Goal: Task Accomplishment & Management: Manage account settings

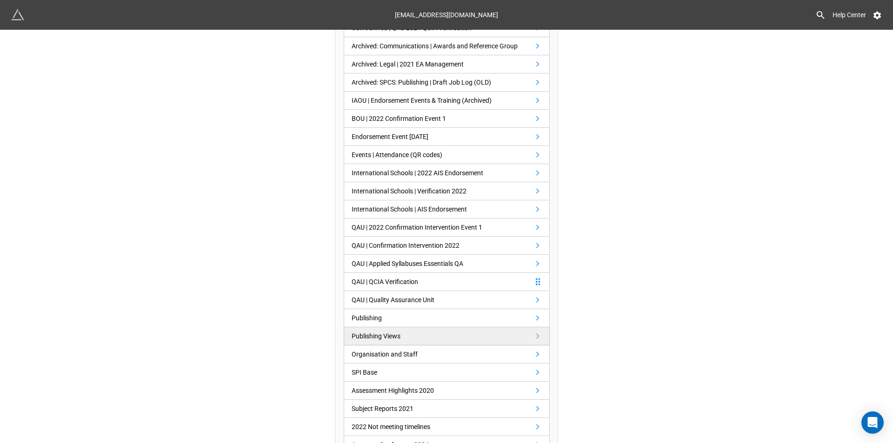
scroll to position [168, 0]
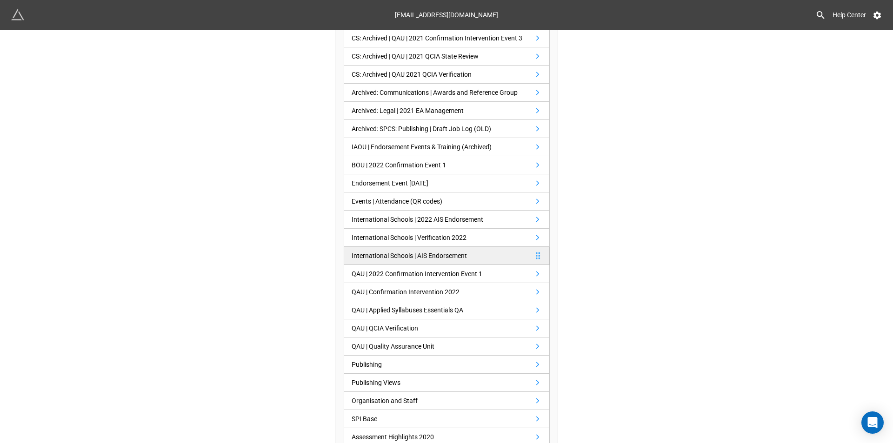
click at [429, 262] on link "International Schools | AIS Endorsement" at bounding box center [447, 256] width 206 height 18
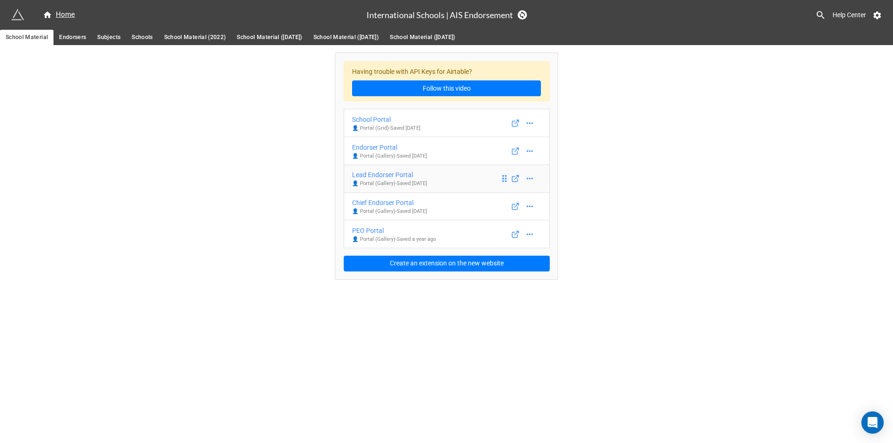
click at [391, 175] on div "Lead Endorser Portal" at bounding box center [389, 175] width 75 height 10
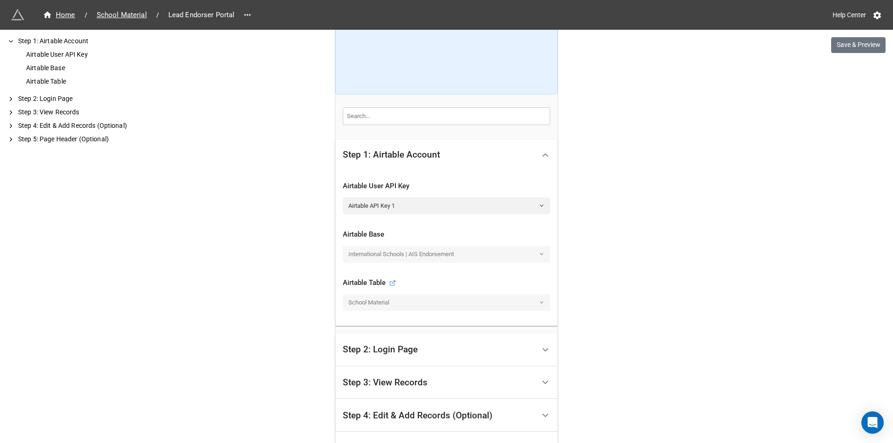
scroll to position [256, 0]
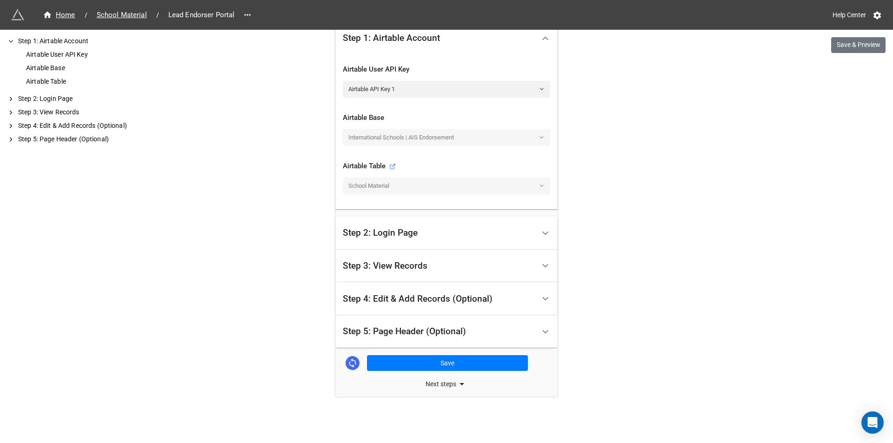
click at [370, 265] on div "Step 3: View Records" at bounding box center [385, 265] width 85 height 9
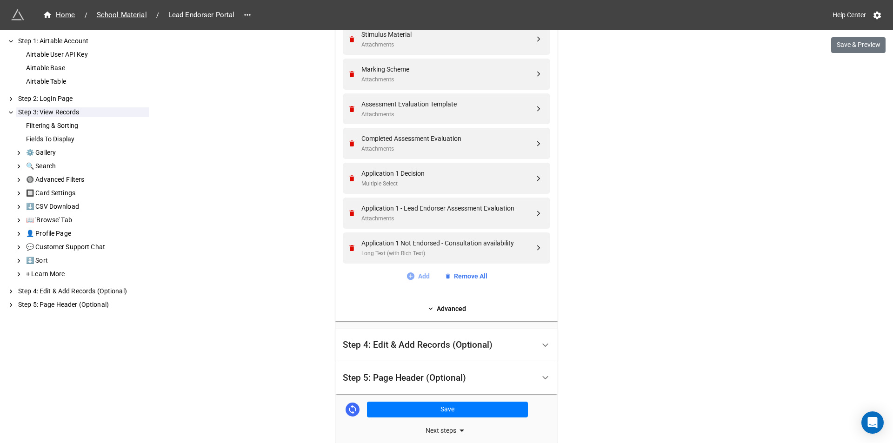
scroll to position [537, 0]
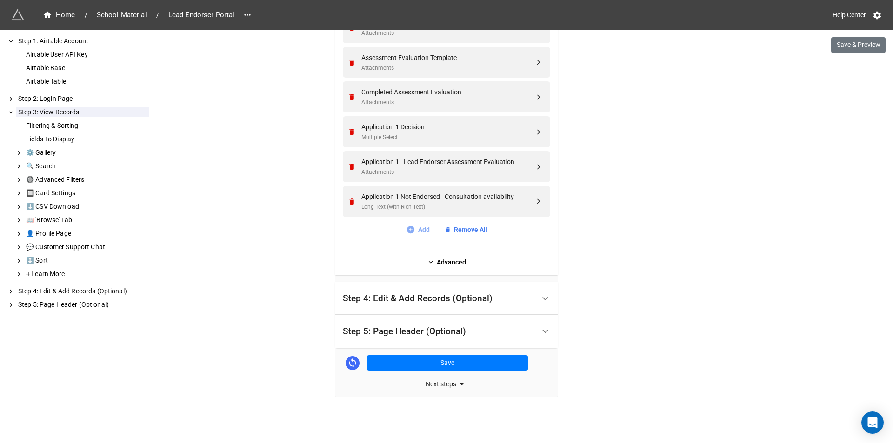
click at [407, 230] on icon at bounding box center [410, 229] width 9 height 9
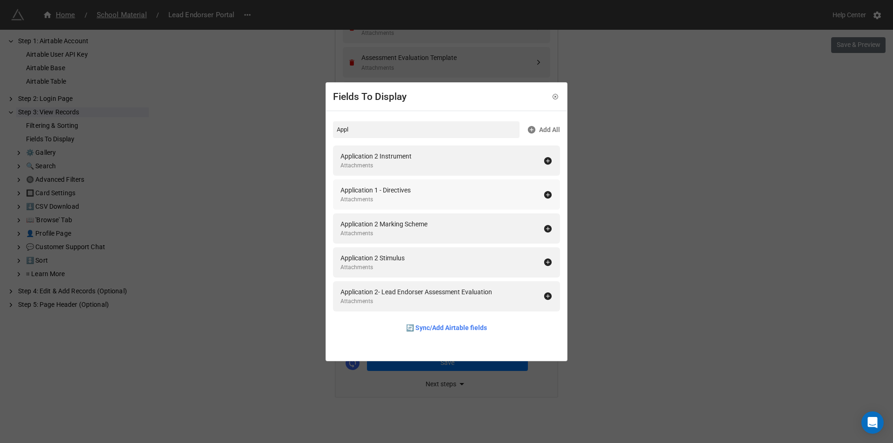
type input "Appl"
click at [544, 193] on icon at bounding box center [547, 194] width 7 height 7
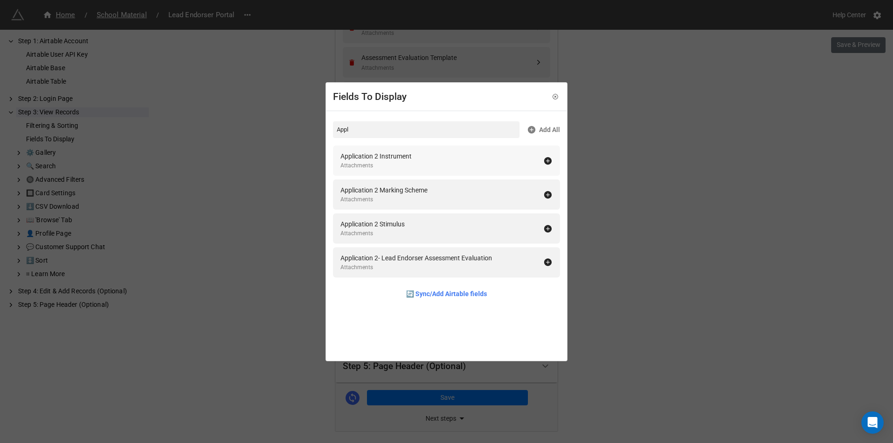
click at [543, 160] on icon at bounding box center [547, 160] width 9 height 9
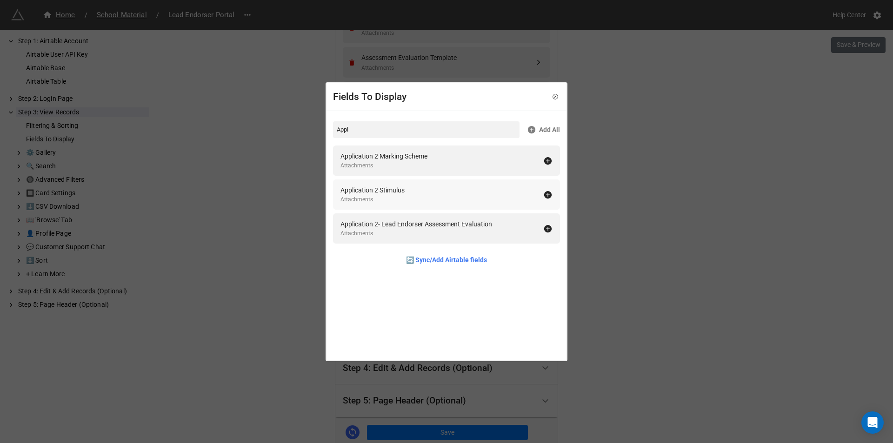
click at [544, 191] on icon at bounding box center [547, 194] width 7 height 7
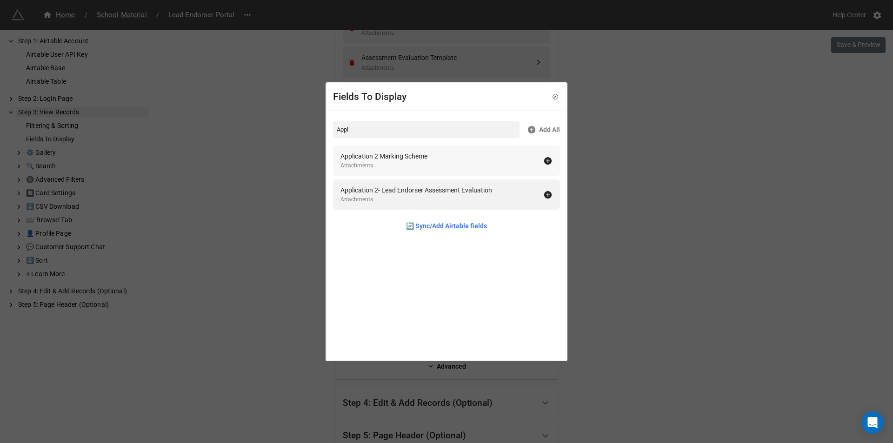
click at [547, 162] on icon at bounding box center [547, 160] width 9 height 9
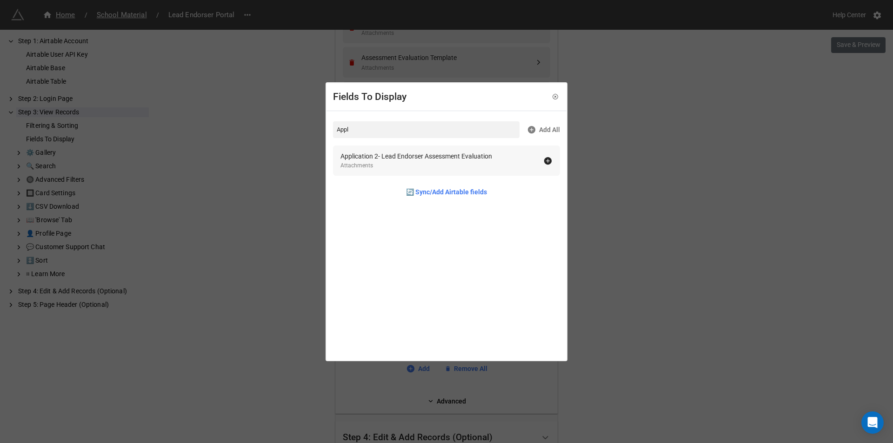
click at [544, 161] on icon at bounding box center [547, 160] width 7 height 7
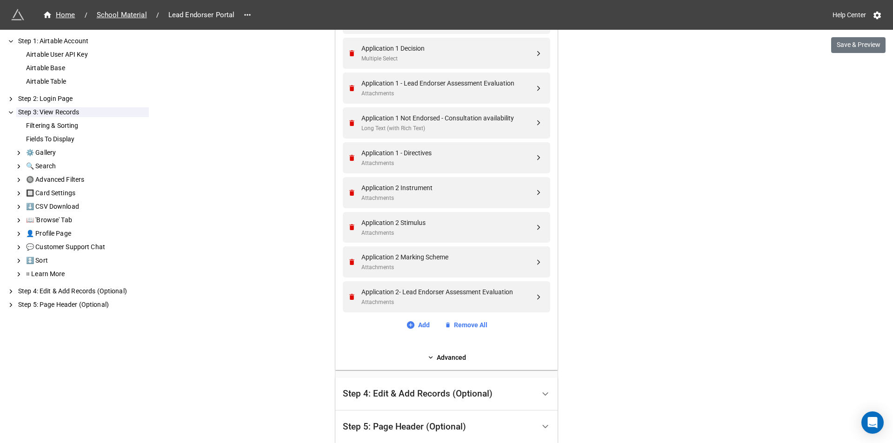
scroll to position [630, 0]
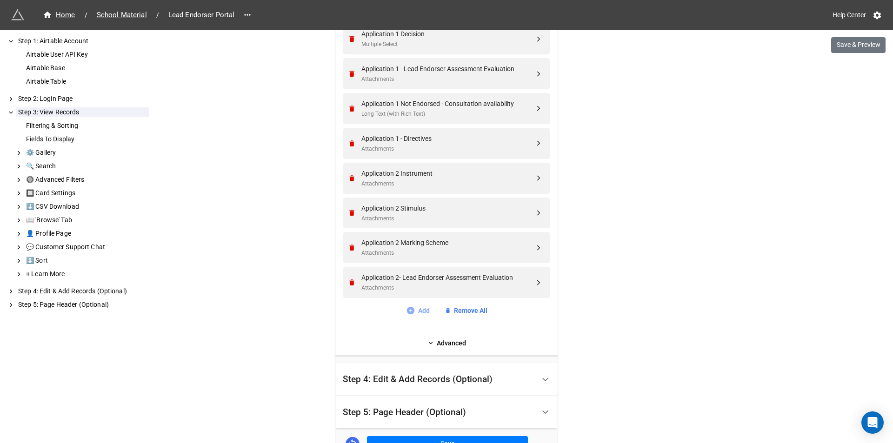
click at [412, 309] on icon at bounding box center [410, 310] width 9 height 9
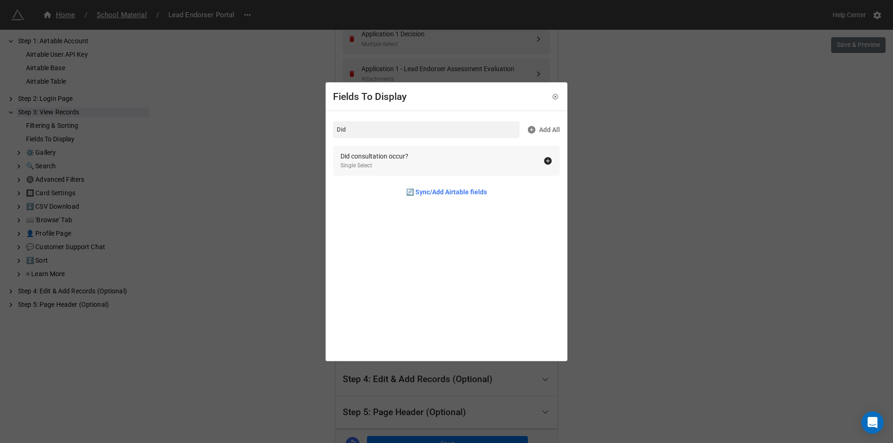
type input "Did"
click at [544, 160] on icon at bounding box center [547, 160] width 7 height 7
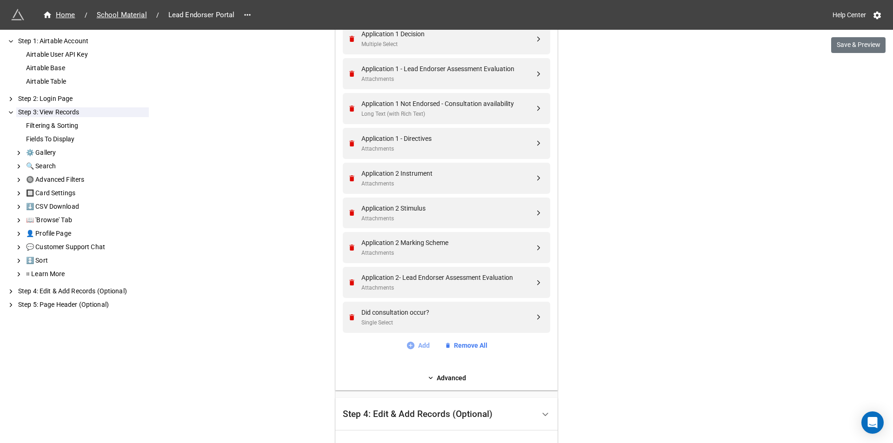
click at [408, 348] on icon at bounding box center [410, 345] width 7 height 7
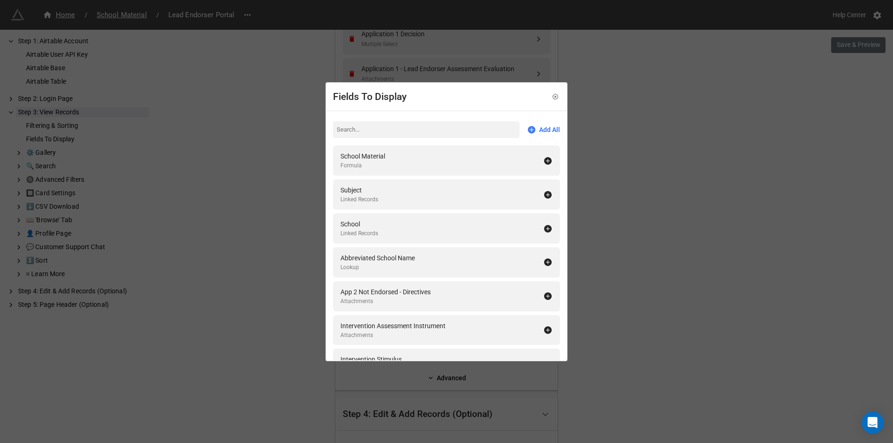
click at [408, 126] on input at bounding box center [426, 129] width 187 height 17
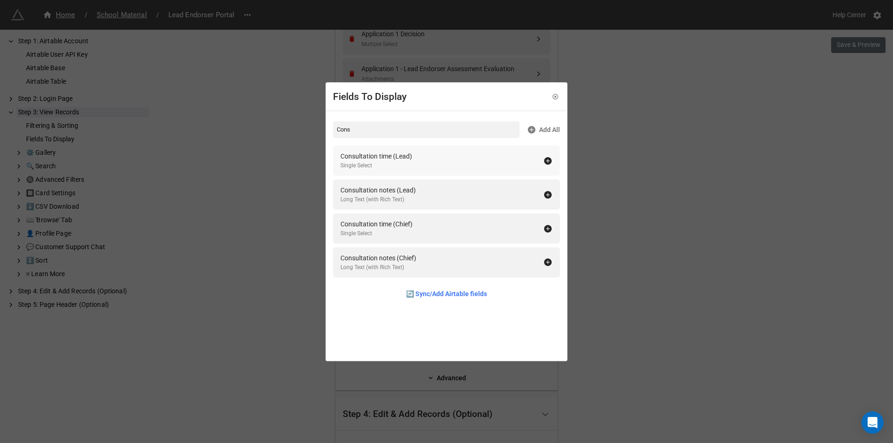
click at [545, 161] on icon at bounding box center [547, 160] width 9 height 9
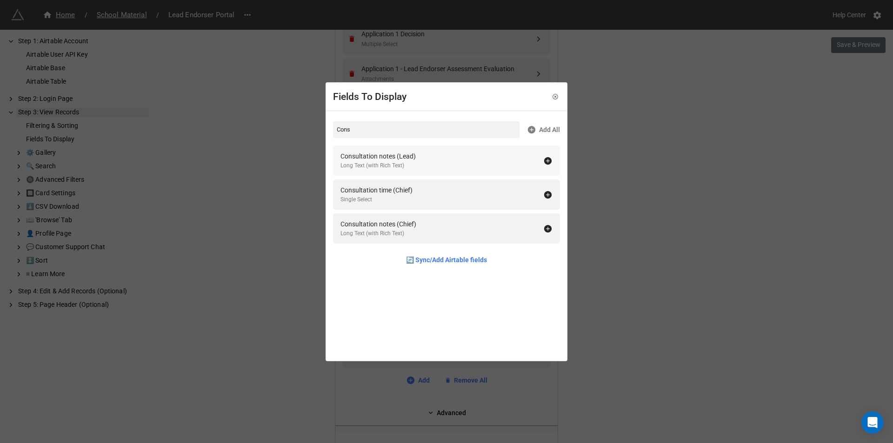
click at [544, 162] on icon at bounding box center [547, 160] width 7 height 7
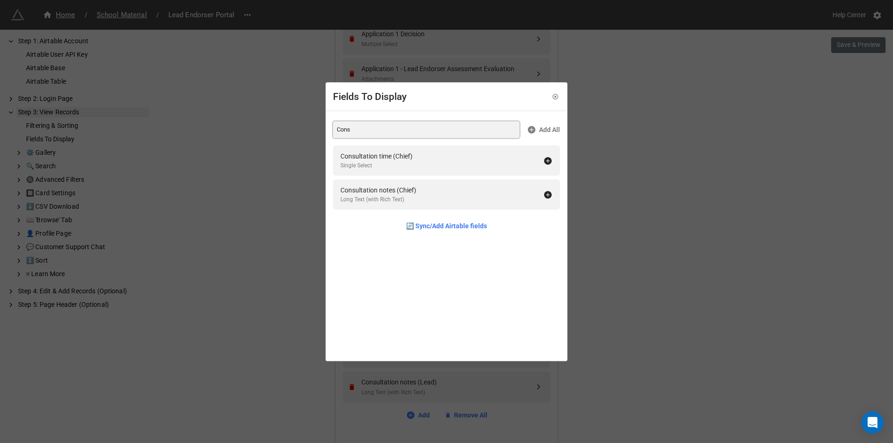
click at [415, 129] on input "Cons" at bounding box center [426, 129] width 187 height 17
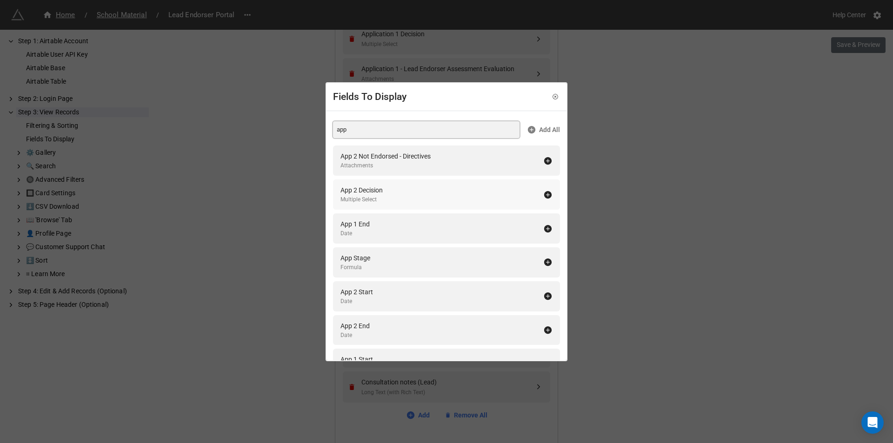
type input "app"
click at [544, 196] on icon at bounding box center [547, 194] width 7 height 7
click at [544, 162] on icon at bounding box center [547, 160] width 7 height 7
click at [204, 225] on div "Fields To Display app Add All App 1 End Date App Stage Formula App 2 Start Date…" at bounding box center [446, 221] width 893 height 443
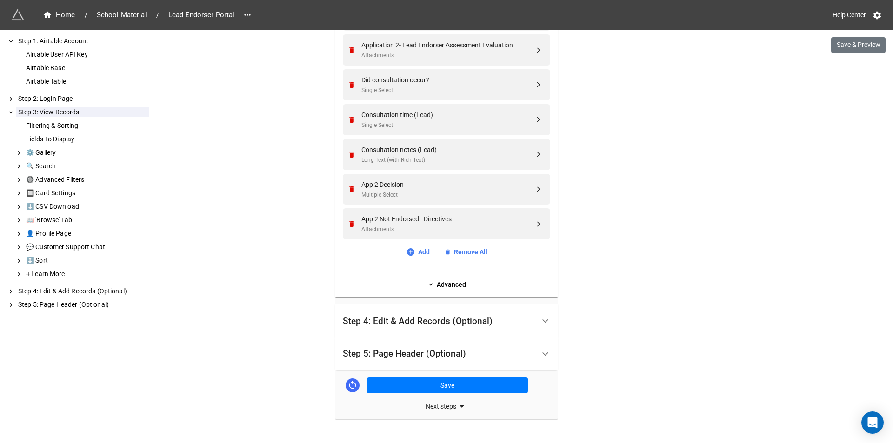
scroll to position [885, 0]
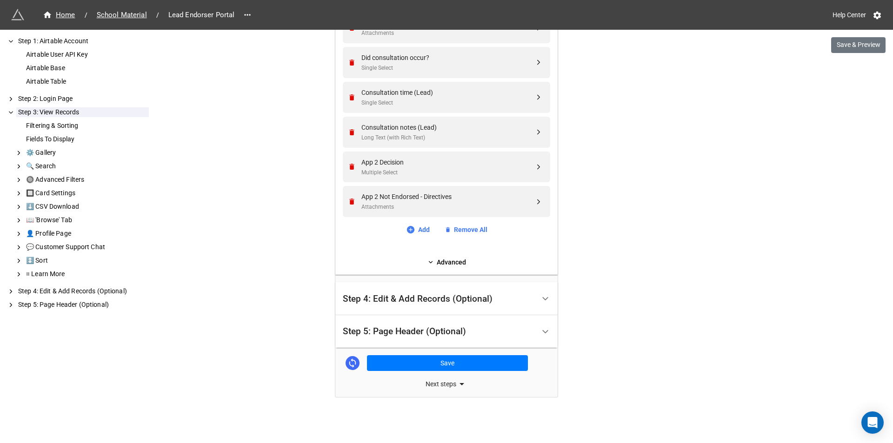
click at [399, 302] on div "Step 4: Edit & Add Records (Optional)" at bounding box center [418, 299] width 150 height 9
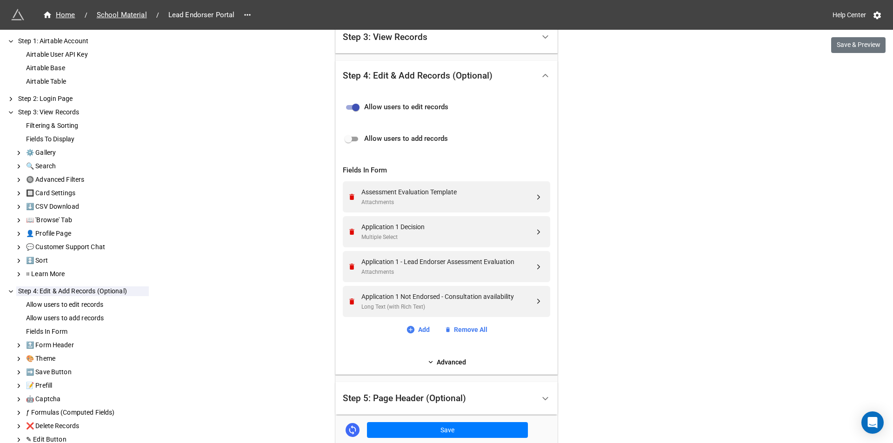
scroll to position [379, 0]
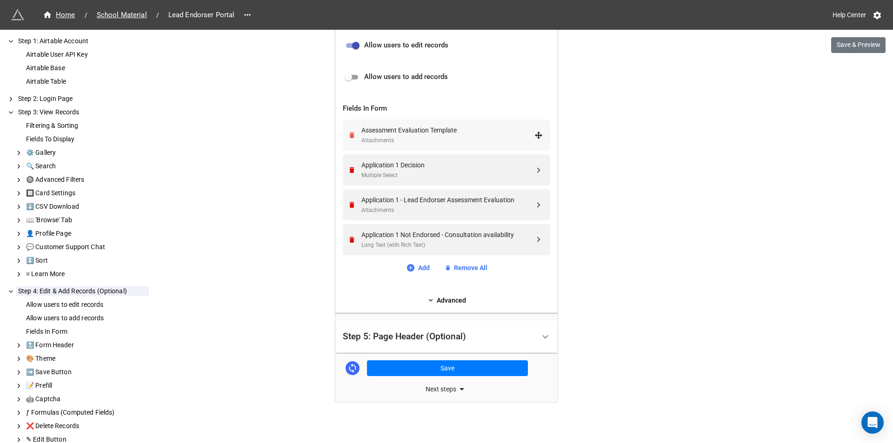
click at [350, 138] on icon "Remove" at bounding box center [351, 135] width 5 height 6
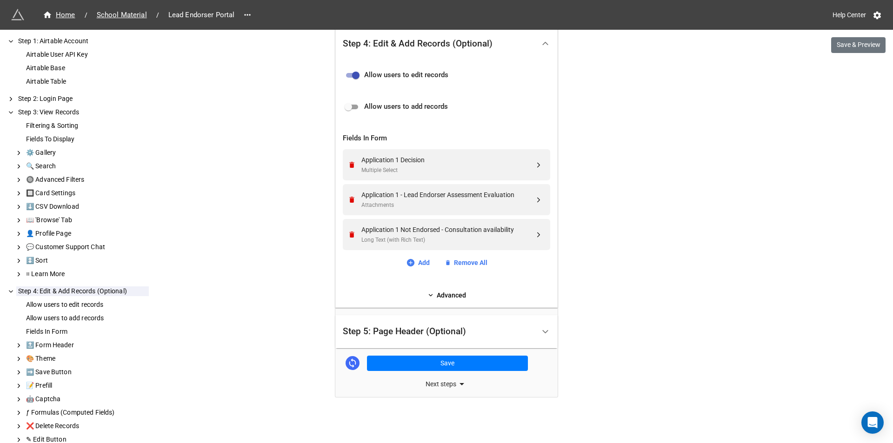
scroll to position [349, 0]
click at [349, 164] on icon "Remove" at bounding box center [351, 165] width 5 height 6
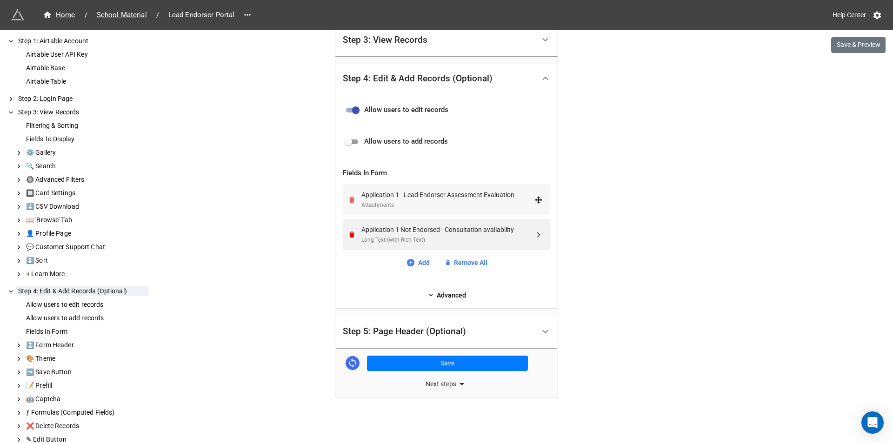
click at [349, 201] on icon "Remove" at bounding box center [351, 200] width 5 height 6
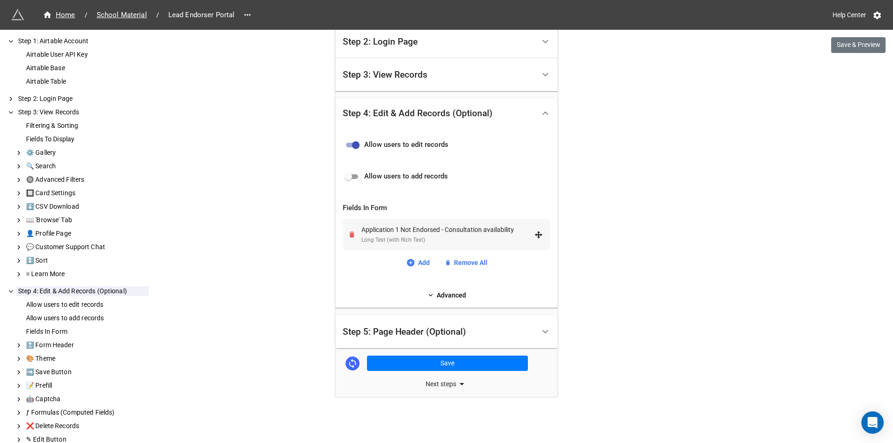
click at [350, 232] on icon "Remove" at bounding box center [351, 235] width 5 height 6
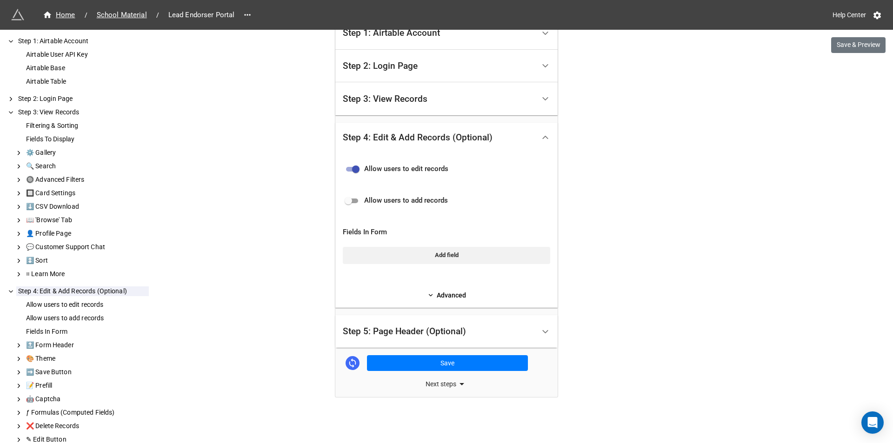
scroll to position [255, 0]
click at [431, 259] on link "Add field" at bounding box center [447, 255] width 208 height 17
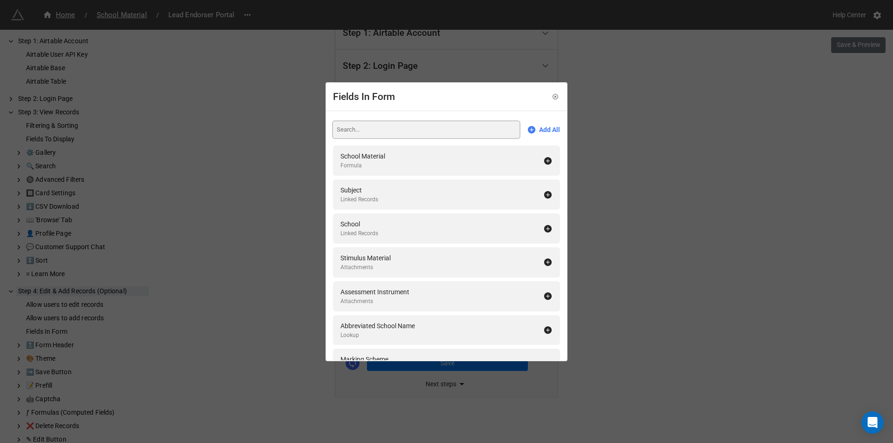
click at [464, 134] on input at bounding box center [426, 129] width 187 height 17
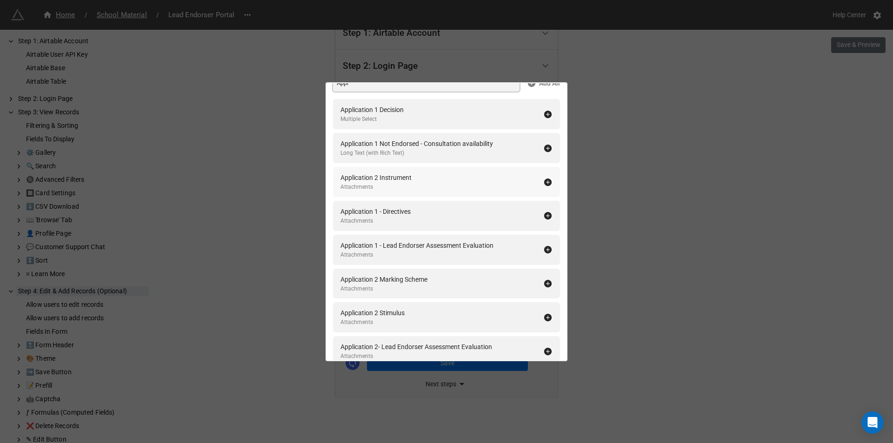
scroll to position [0, 0]
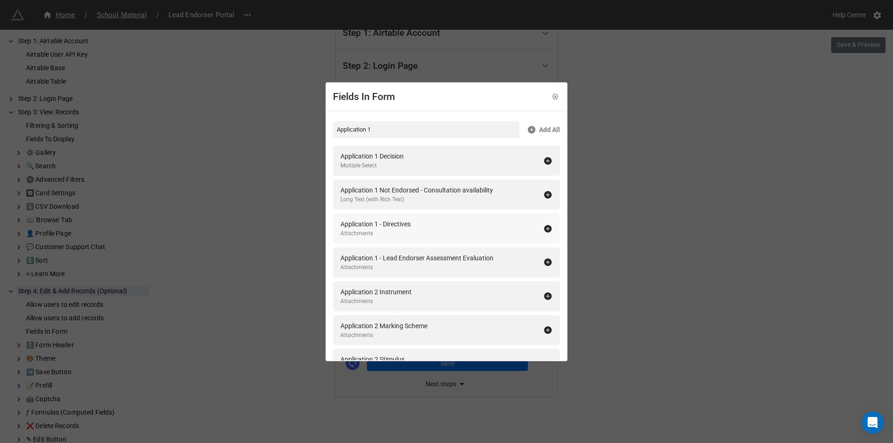
click at [545, 229] on icon at bounding box center [547, 228] width 7 height 7
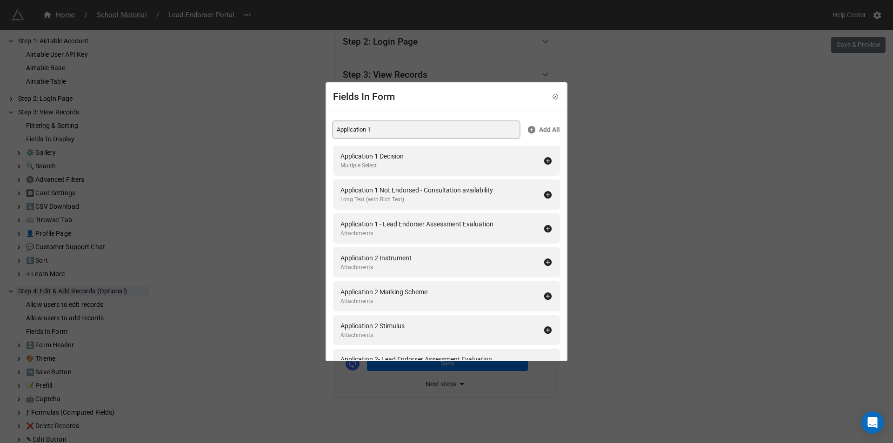
drag, startPoint x: 369, startPoint y: 129, endPoint x: 388, endPoint y: 130, distance: 19.1
click at [388, 130] on input "Application 1" at bounding box center [426, 129] width 187 height 17
click at [544, 162] on icon at bounding box center [547, 160] width 7 height 7
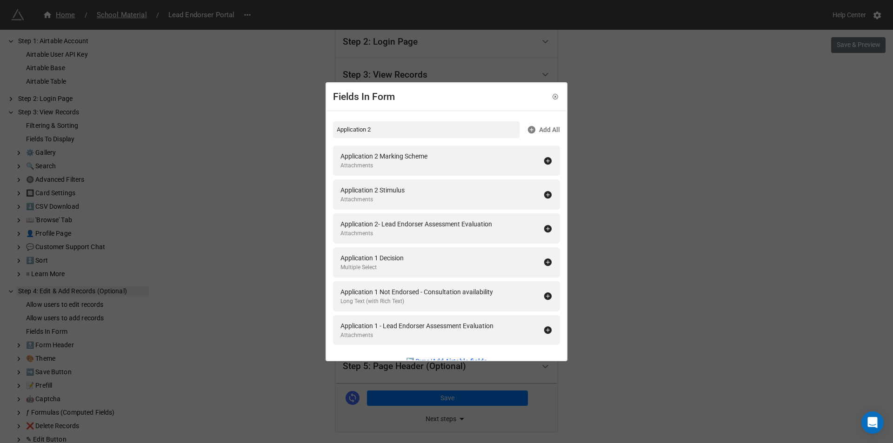
scroll to position [315, 0]
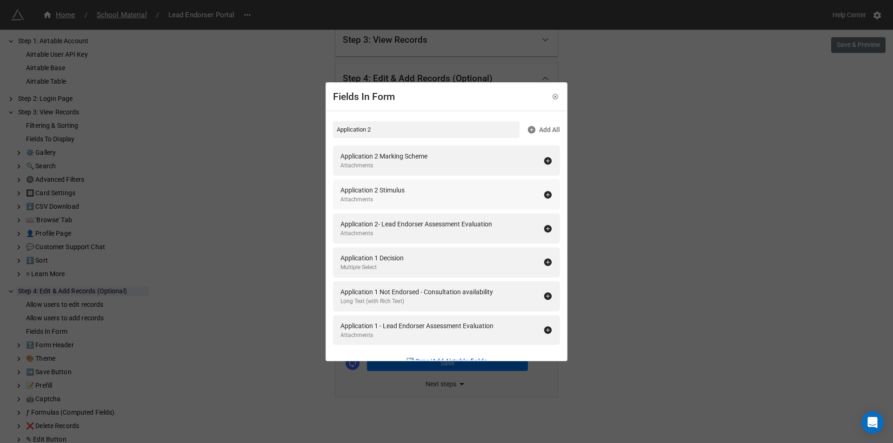
click at [544, 190] on icon at bounding box center [547, 194] width 9 height 9
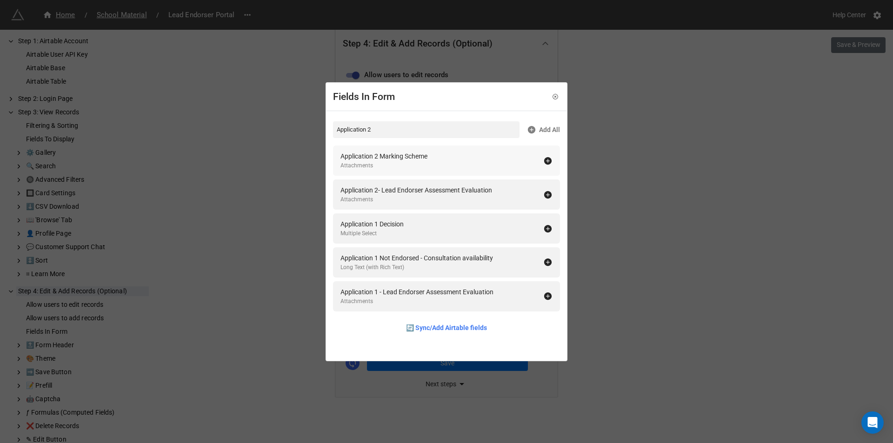
click at [544, 162] on icon at bounding box center [547, 160] width 7 height 7
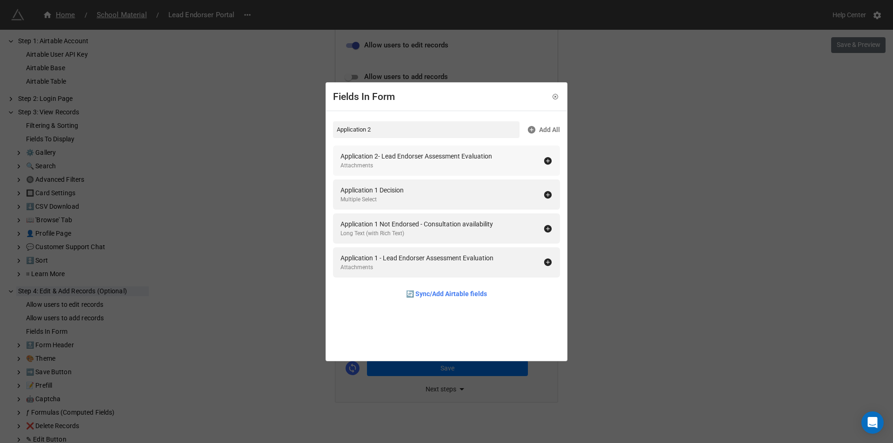
click at [544, 163] on icon at bounding box center [547, 160] width 7 height 7
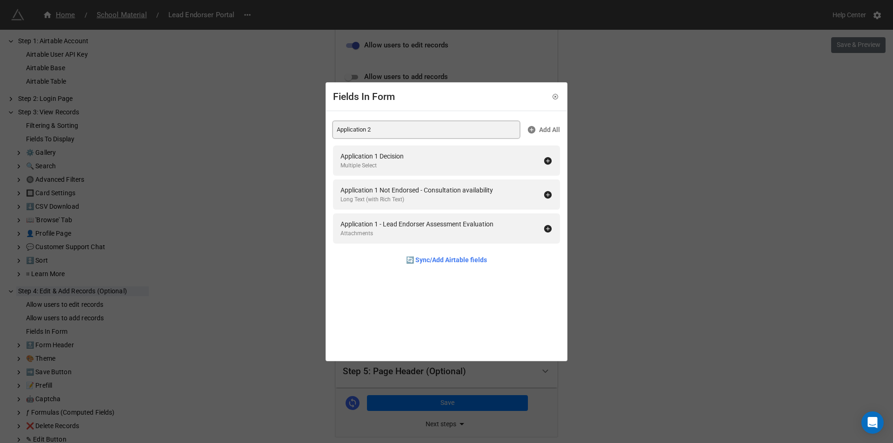
drag, startPoint x: 377, startPoint y: 131, endPoint x: 304, endPoint y: 134, distance: 73.6
click at [304, 134] on div "Fields In Form Application 2 Add All Application 1 Decision Multiple Select App…" at bounding box center [446, 221] width 893 height 443
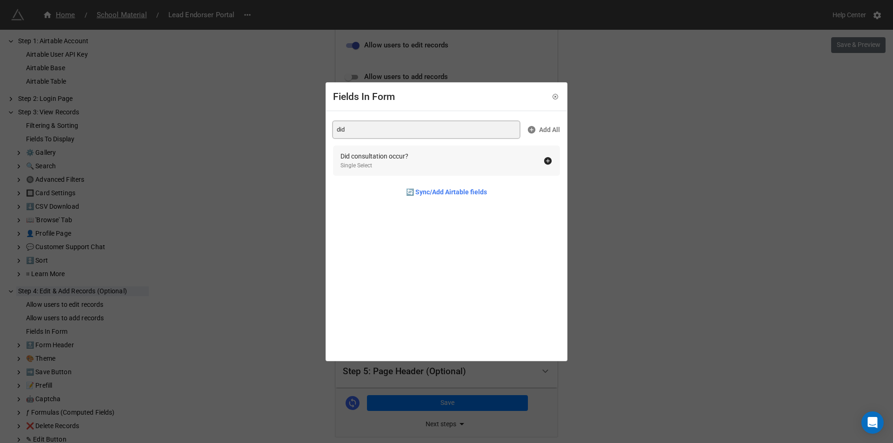
type input "did"
click at [544, 163] on icon at bounding box center [547, 160] width 7 height 7
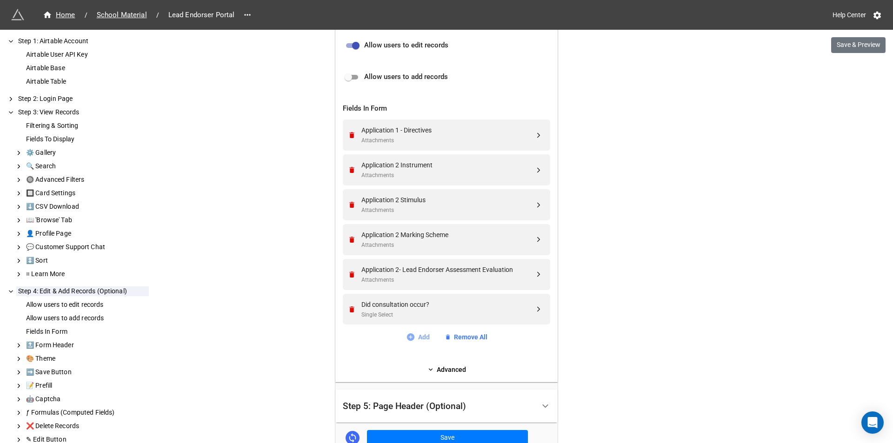
click at [409, 340] on icon at bounding box center [410, 337] width 7 height 7
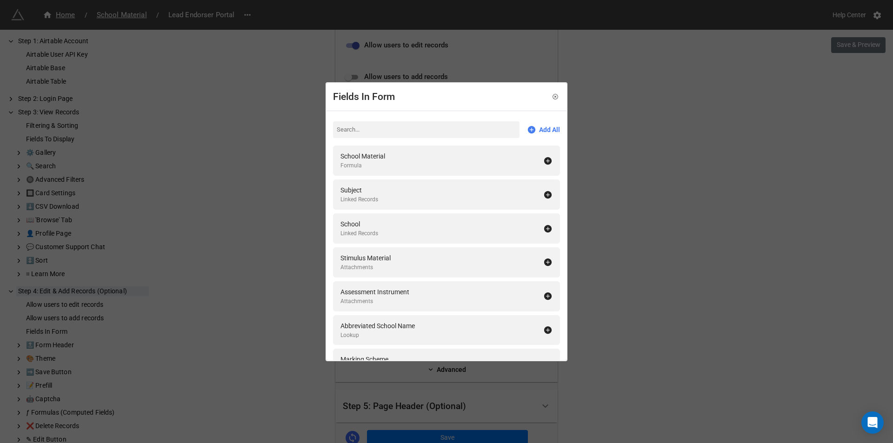
click at [389, 130] on input at bounding box center [426, 129] width 187 height 17
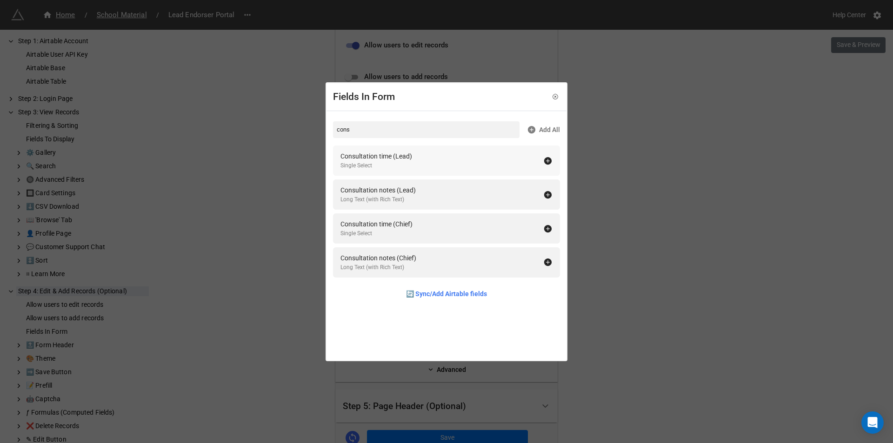
click at [545, 161] on icon at bounding box center [547, 160] width 7 height 7
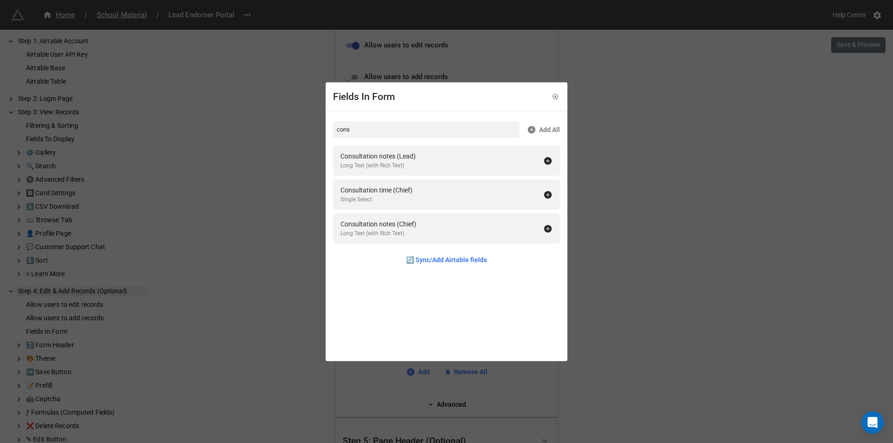
click at [545, 161] on icon at bounding box center [547, 160] width 7 height 7
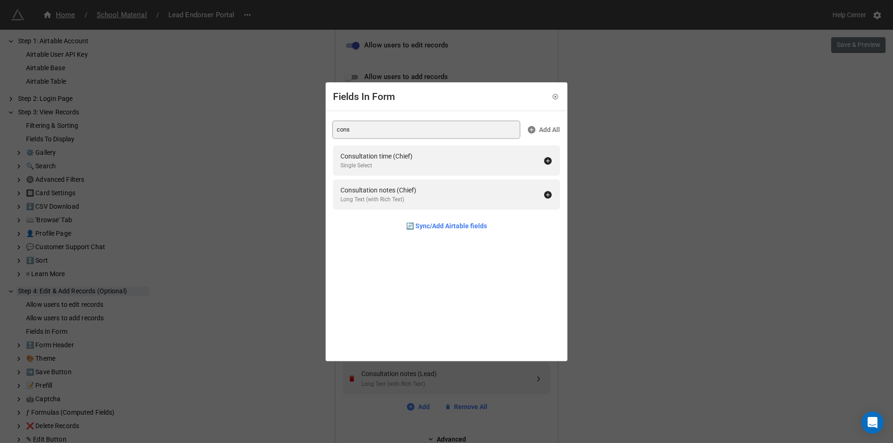
click at [394, 132] on input "cons" at bounding box center [426, 129] width 187 height 17
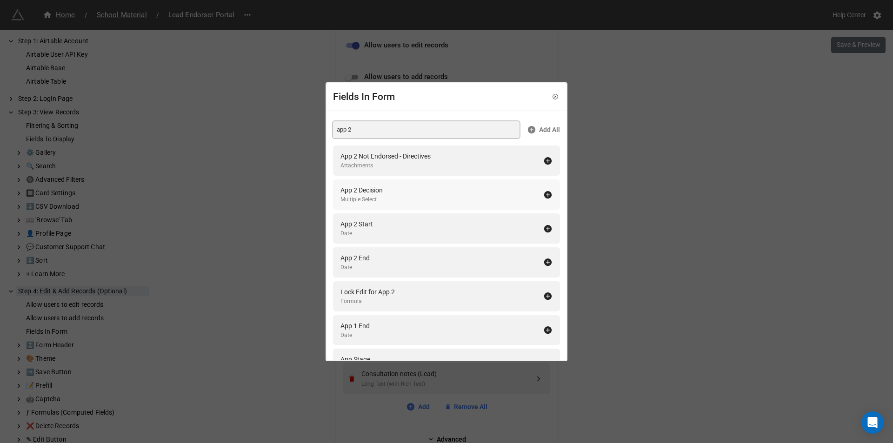
type input "app 2"
click at [544, 194] on icon at bounding box center [547, 194] width 7 height 7
click at [544, 161] on icon at bounding box center [547, 160] width 7 height 7
click at [275, 217] on div "Fields In Form app 2 Add All App 2 Start Date App 2 End Date Lock Edit for App …" at bounding box center [446, 221] width 893 height 443
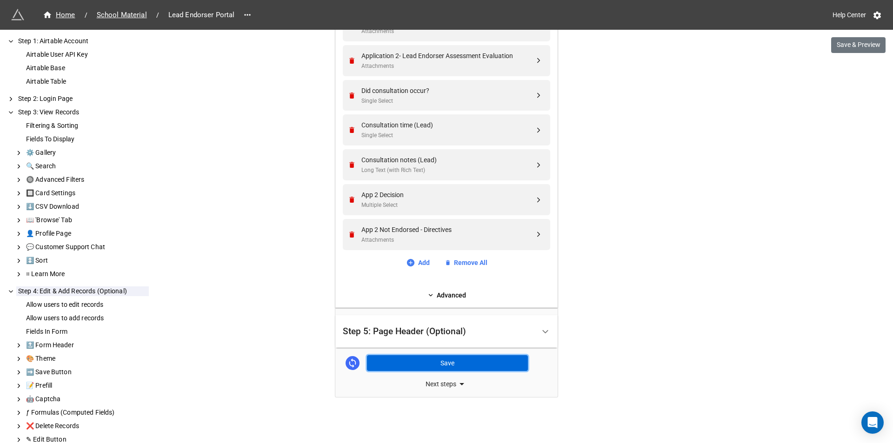
click at [424, 362] on button "Save" at bounding box center [447, 363] width 161 height 16
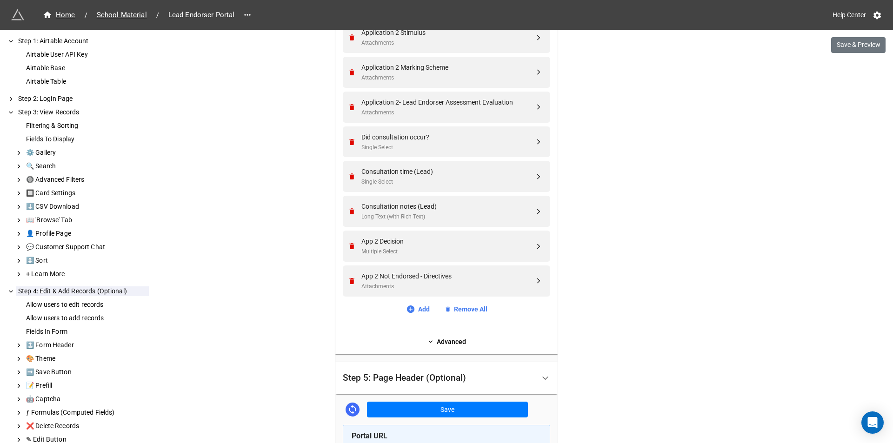
scroll to position [500, 0]
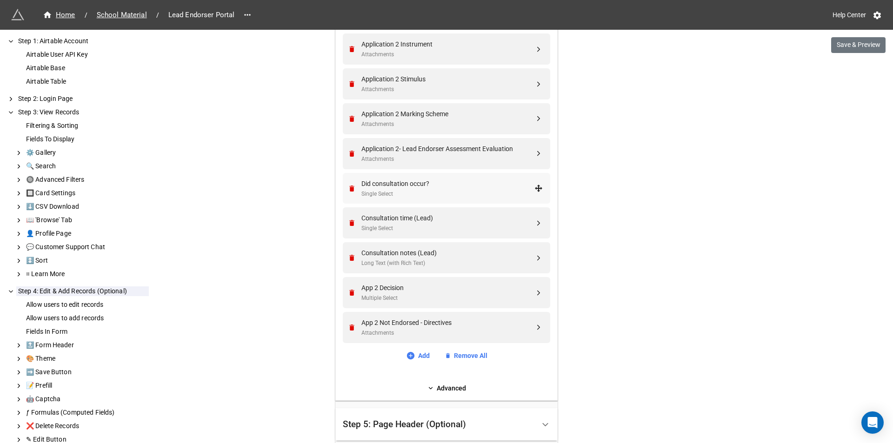
click at [465, 188] on div "Did consultation occur?" at bounding box center [448, 184] width 173 height 10
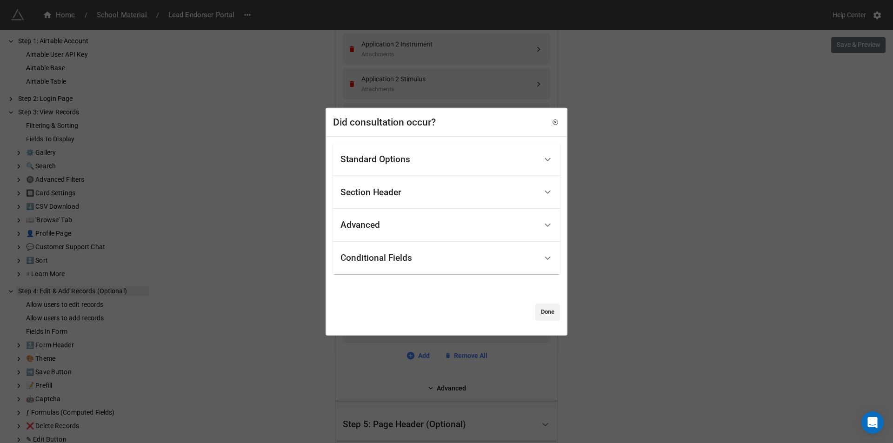
click at [420, 228] on div "Advanced" at bounding box center [439, 225] width 197 height 22
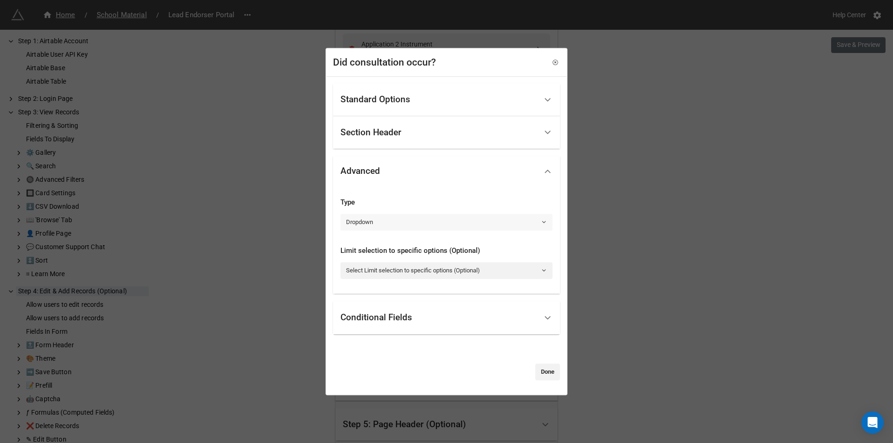
click at [405, 222] on link "Dropdown" at bounding box center [447, 222] width 212 height 17
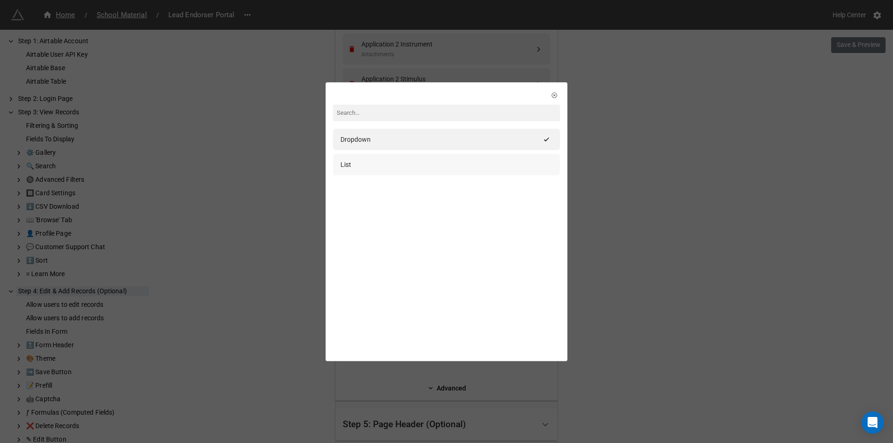
click at [401, 162] on div "List" at bounding box center [447, 165] width 212 height 10
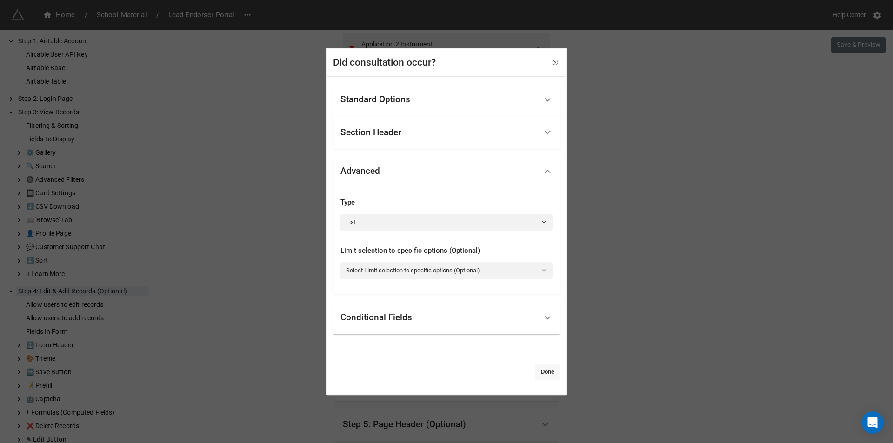
click at [540, 380] on link "Done" at bounding box center [548, 372] width 25 height 17
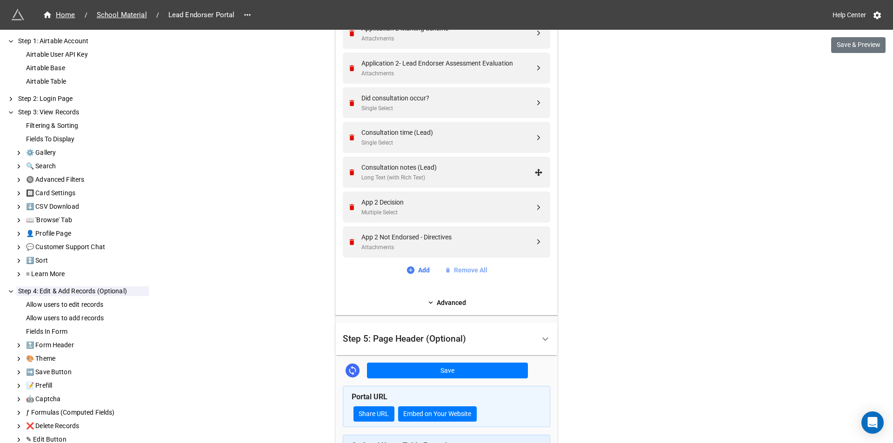
scroll to position [640, 0]
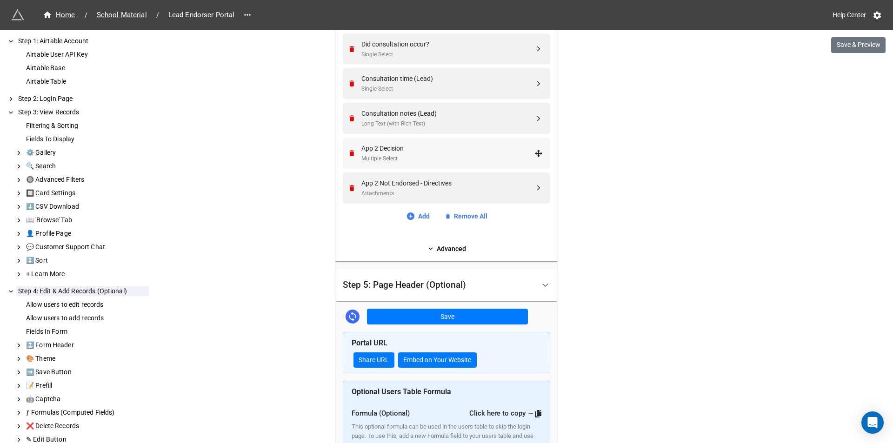
click at [451, 159] on div "Multiple Select" at bounding box center [448, 158] width 173 height 9
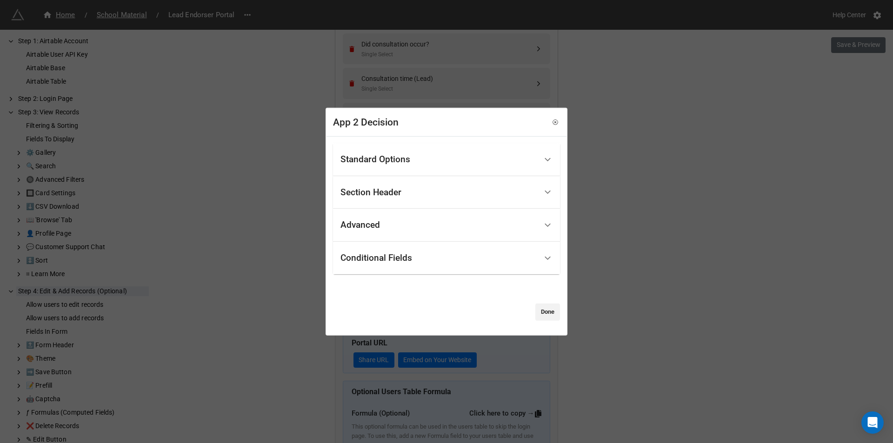
click at [428, 225] on div "Advanced" at bounding box center [439, 225] width 197 height 22
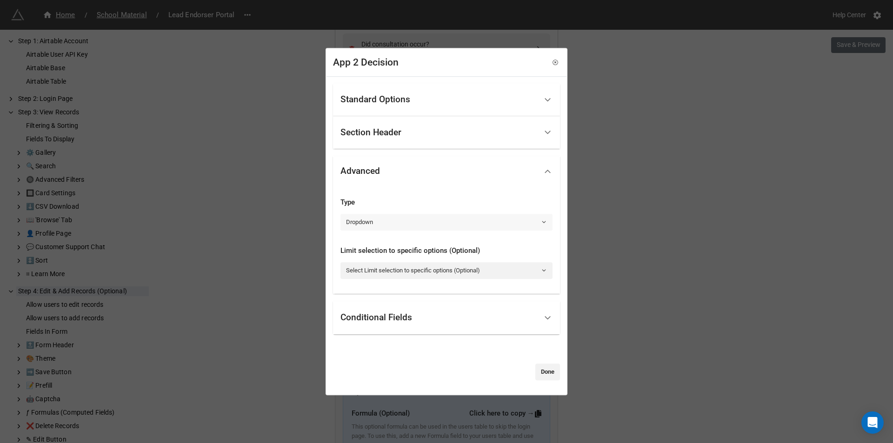
click at [380, 221] on link "Dropdown" at bounding box center [447, 222] width 212 height 17
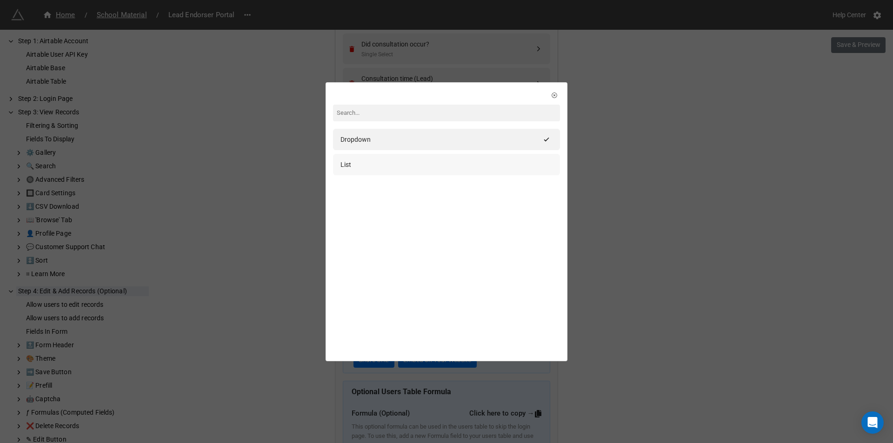
click at [370, 165] on div "List" at bounding box center [447, 165] width 212 height 10
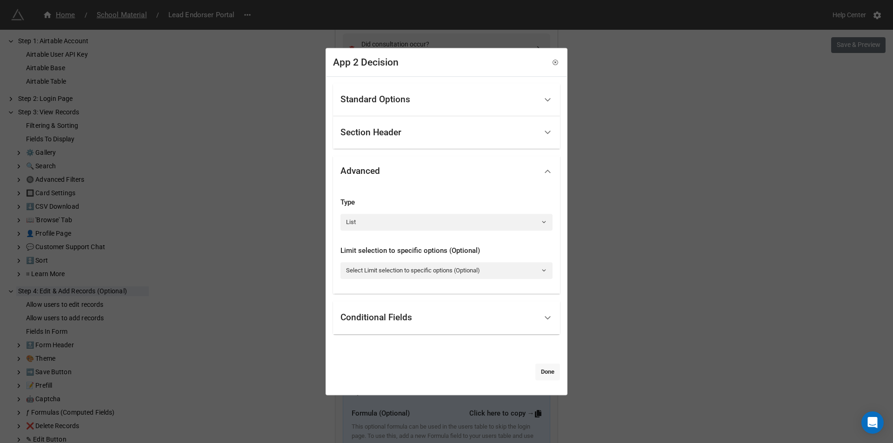
click at [545, 369] on link "Done" at bounding box center [548, 372] width 25 height 17
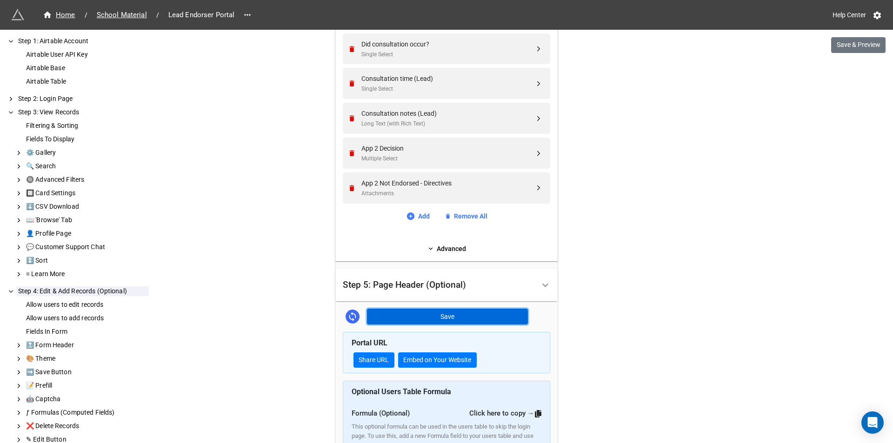
click at [462, 318] on button "Save" at bounding box center [447, 317] width 161 height 16
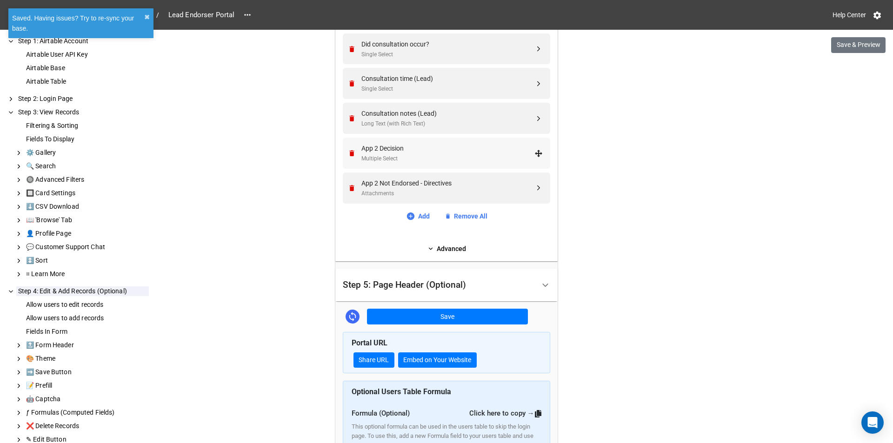
scroll to position [593, 0]
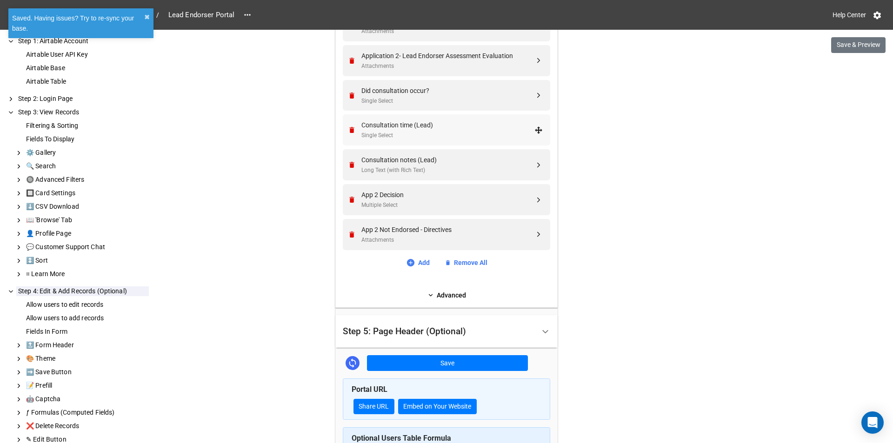
click at [443, 136] on div "Single Select" at bounding box center [448, 135] width 173 height 9
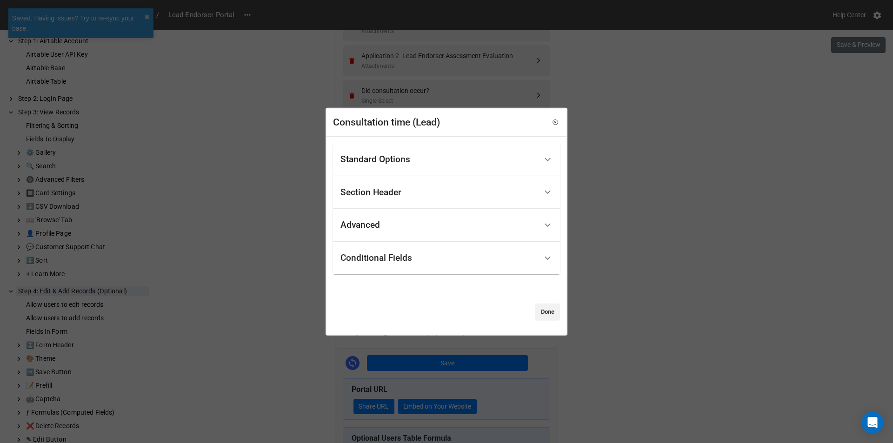
click at [408, 261] on div "Conditional Fields" at bounding box center [377, 258] width 72 height 9
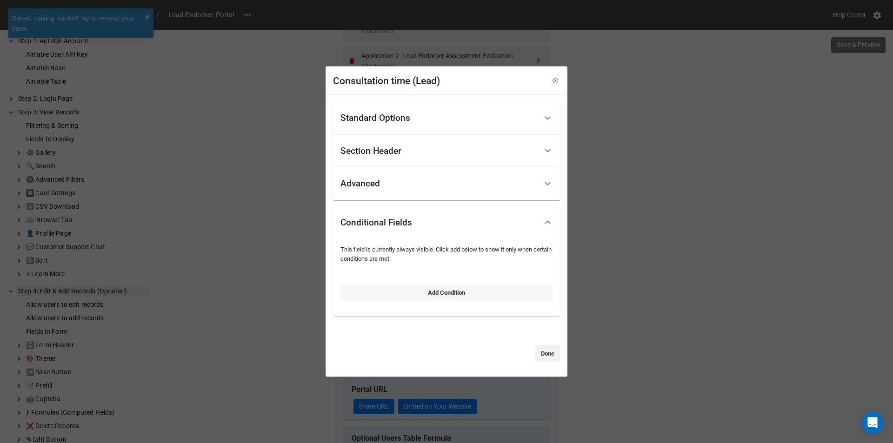
click at [428, 289] on link "Add Condition" at bounding box center [447, 292] width 212 height 17
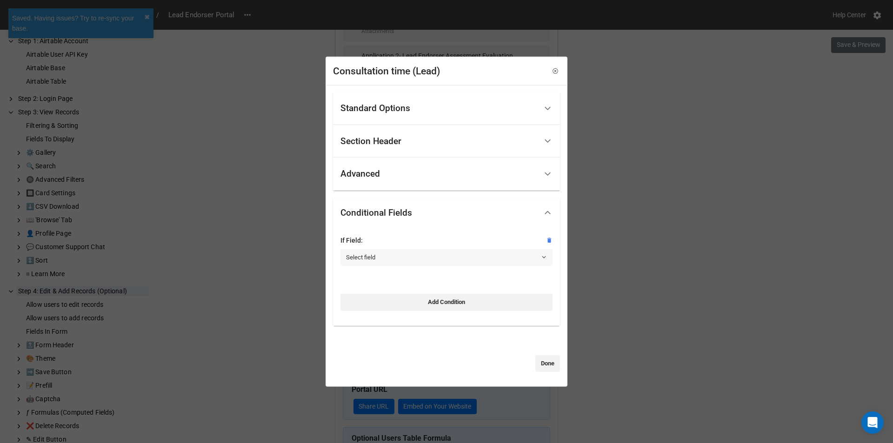
click at [383, 259] on link "Select field" at bounding box center [447, 257] width 212 height 17
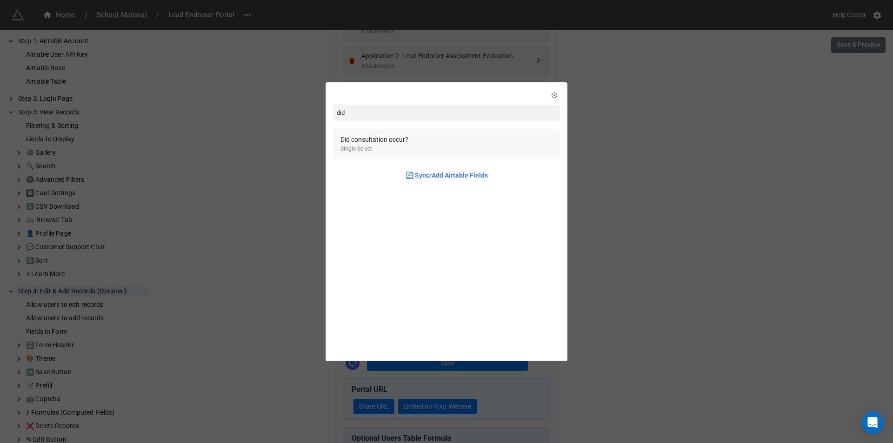
type input "did"
click at [411, 141] on div "Did consultation occur? Single Select" at bounding box center [447, 143] width 212 height 19
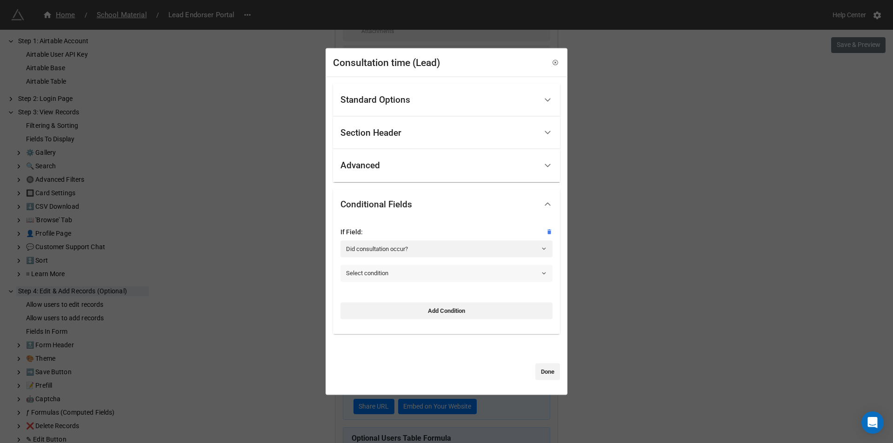
click at [396, 279] on link "Select condition" at bounding box center [447, 273] width 212 height 17
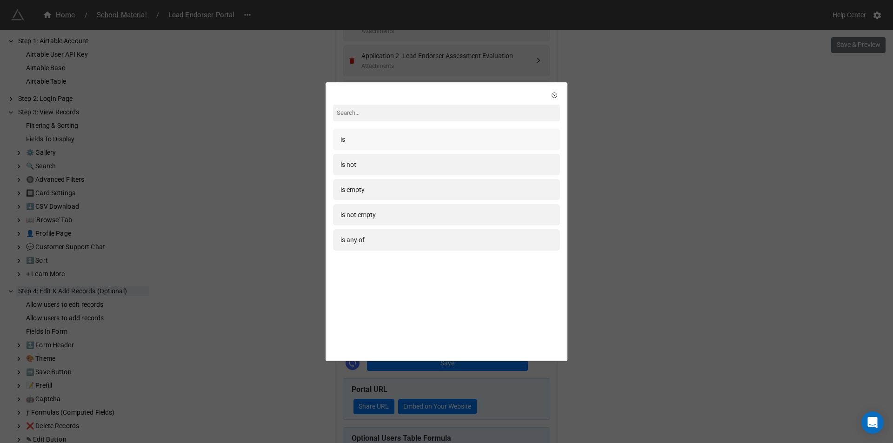
click at [378, 145] on div "is" at bounding box center [446, 139] width 227 height 21
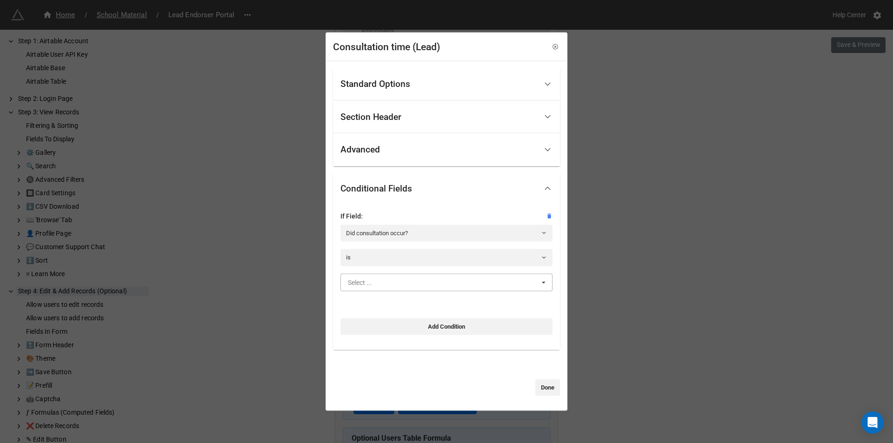
click at [399, 288] on input "text" at bounding box center [447, 282] width 211 height 17
click at [394, 302] on div "Yes" at bounding box center [446, 299] width 211 height 17
click at [541, 391] on link "Done" at bounding box center [548, 388] width 25 height 17
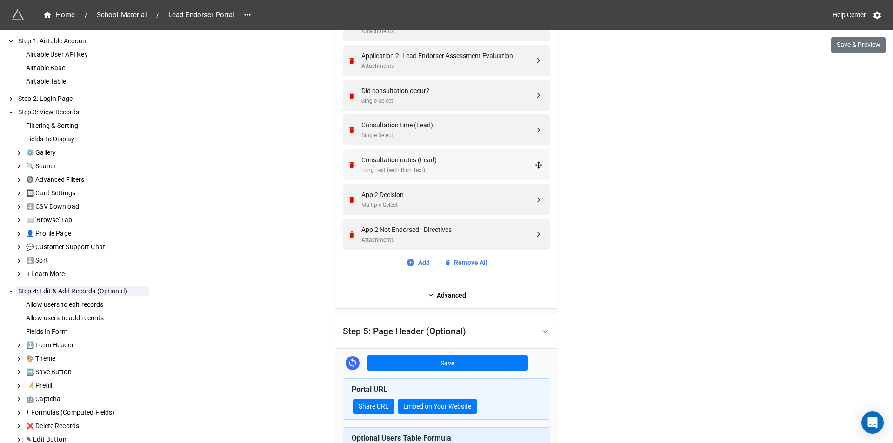
click at [445, 170] on div "Long Text (with Rich Text)" at bounding box center [448, 170] width 173 height 9
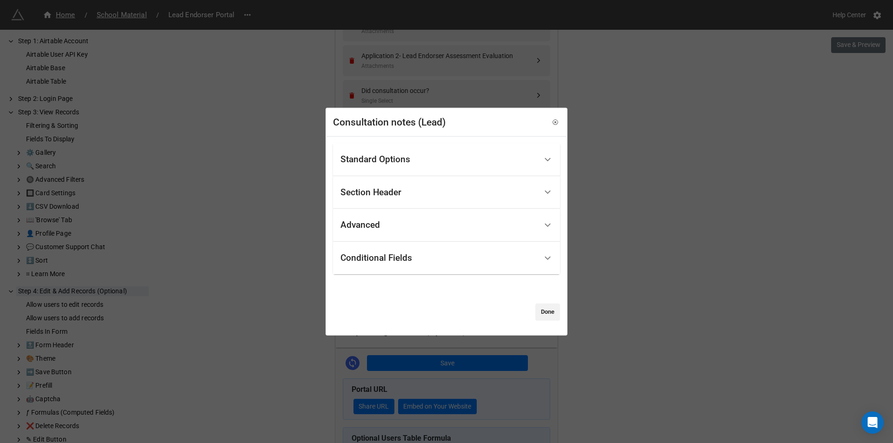
click at [388, 248] on div "Conditional Fields" at bounding box center [439, 259] width 197 height 22
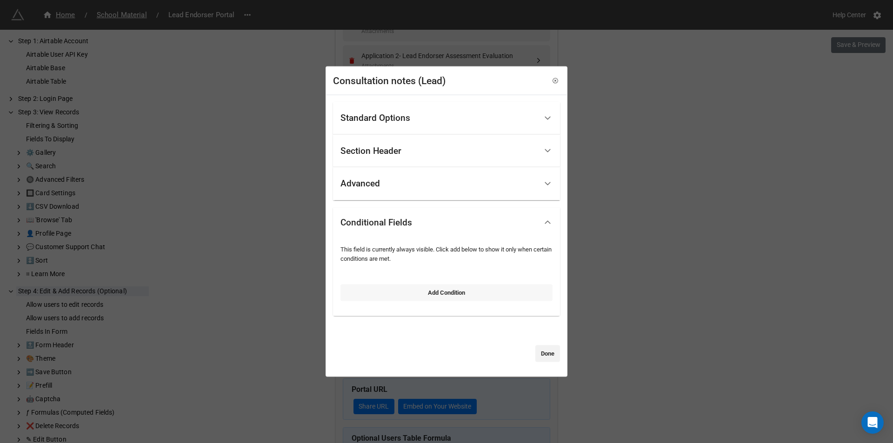
click at [400, 287] on link "Add Condition" at bounding box center [447, 292] width 212 height 17
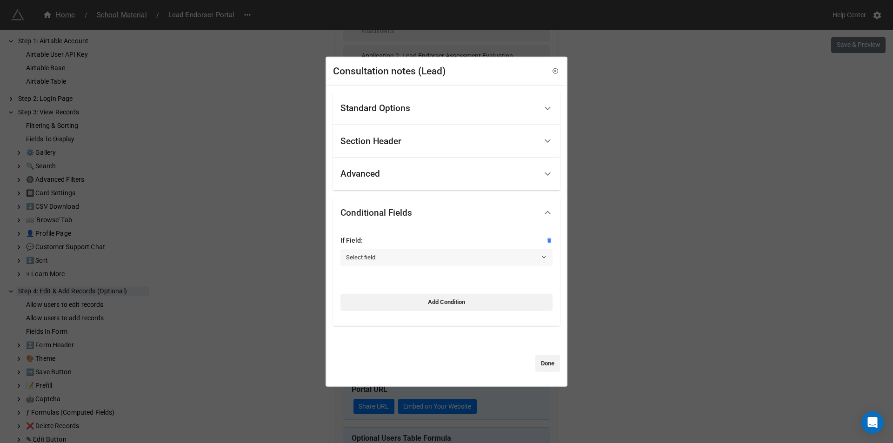
click at [394, 261] on link "Select field" at bounding box center [447, 257] width 212 height 17
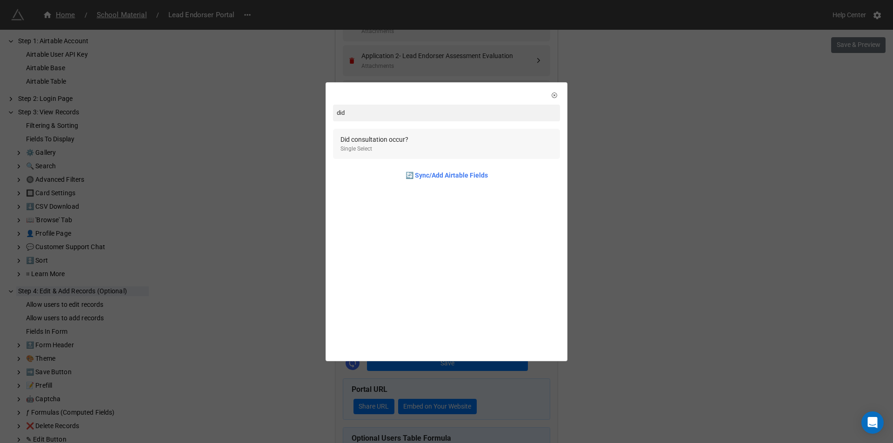
type input "did"
click at [440, 140] on div "Did consultation occur? Single Select" at bounding box center [447, 143] width 212 height 19
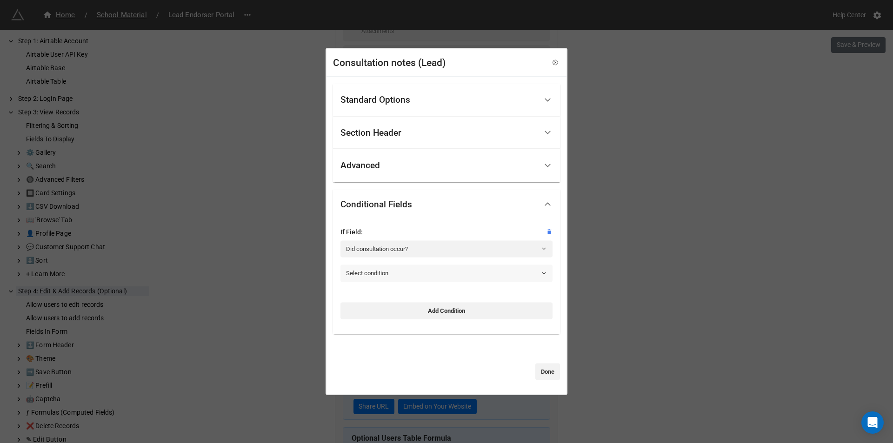
click at [403, 272] on link "Select condition" at bounding box center [447, 273] width 212 height 17
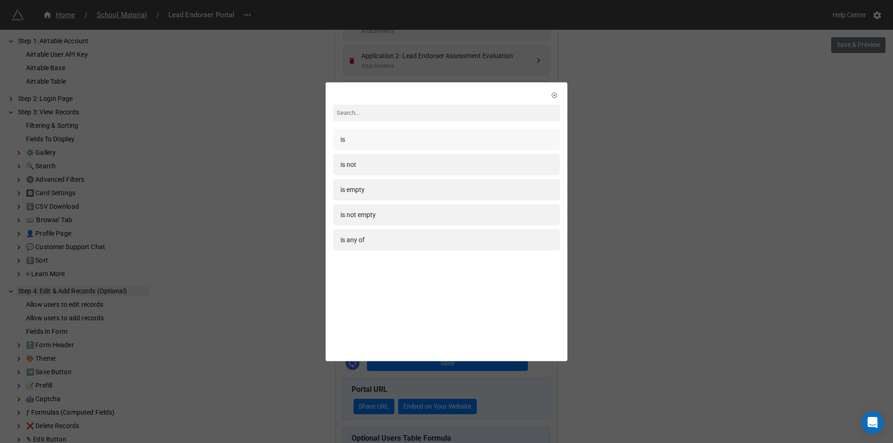
click at [393, 141] on div "is" at bounding box center [447, 139] width 212 height 10
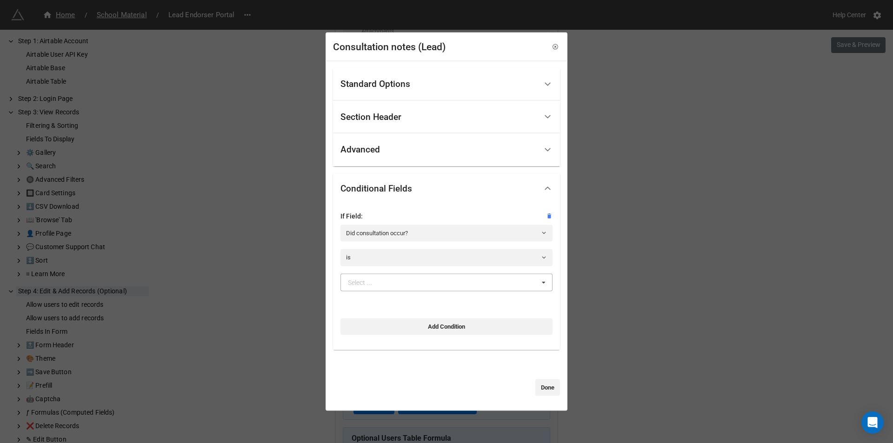
click at [541, 285] on icon at bounding box center [544, 282] width 14 height 17
click at [375, 301] on div "Yes" at bounding box center [446, 299] width 211 height 17
click at [540, 387] on link "Done" at bounding box center [548, 388] width 25 height 17
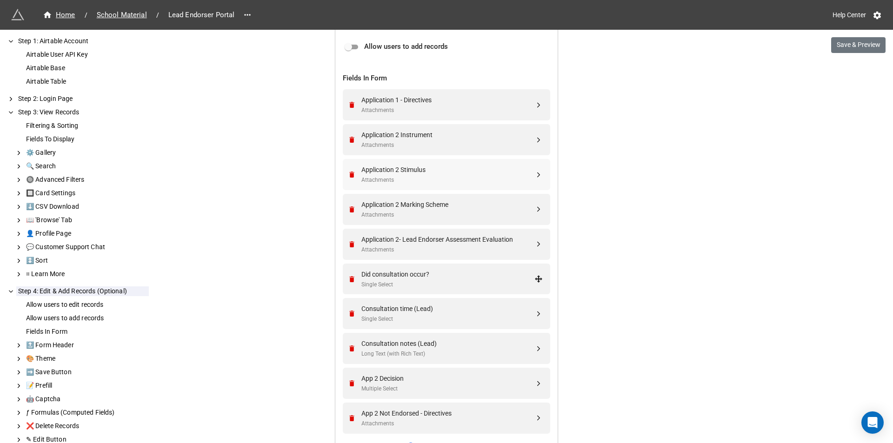
scroll to position [361, 0]
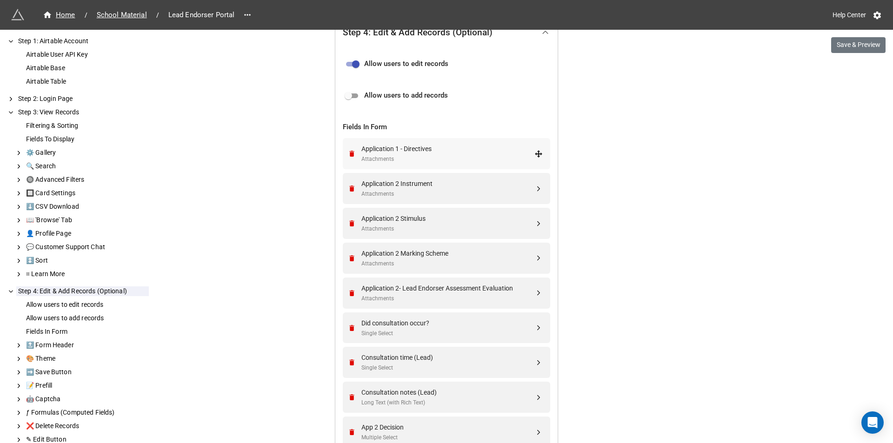
click at [460, 155] on div "Attachments" at bounding box center [448, 159] width 173 height 9
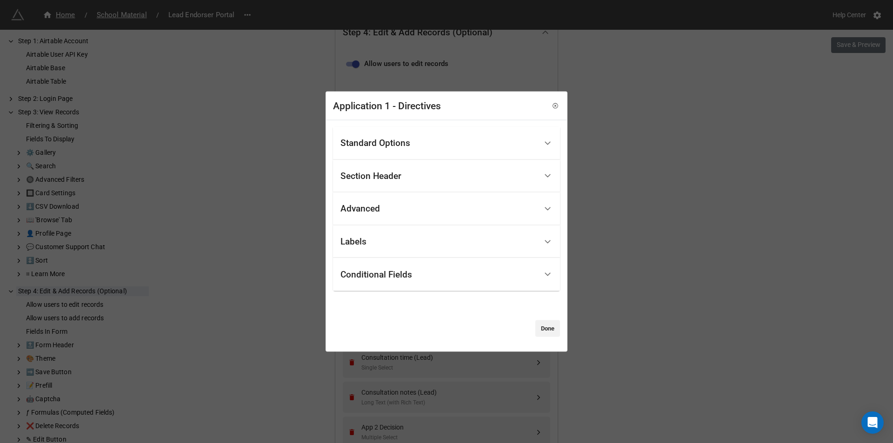
click at [442, 210] on div "Advanced" at bounding box center [439, 209] width 197 height 22
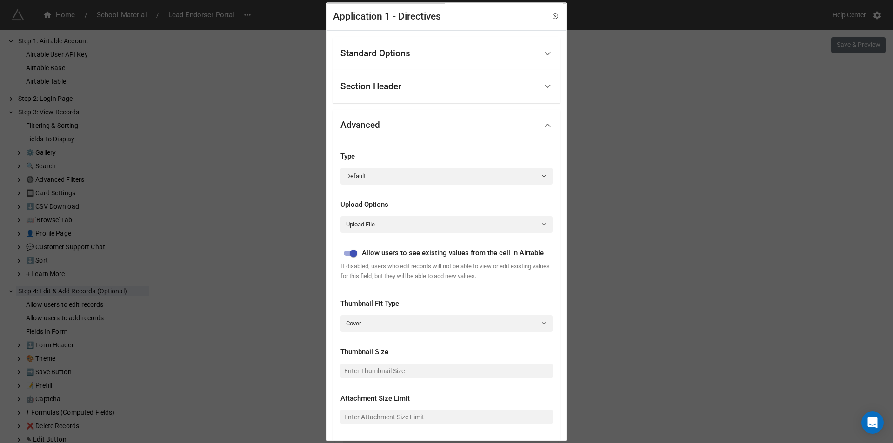
scroll to position [0, 0]
click at [408, 127] on div "Advanced" at bounding box center [439, 126] width 197 height 22
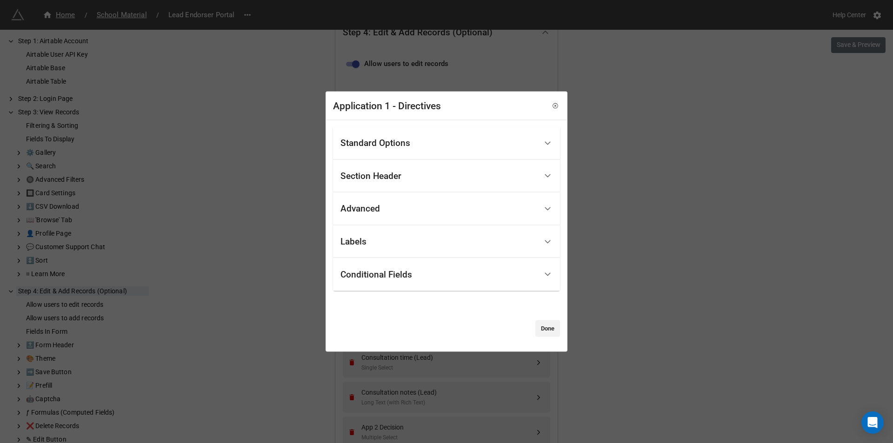
click at [409, 141] on div "Standard Options" at bounding box center [376, 143] width 70 height 9
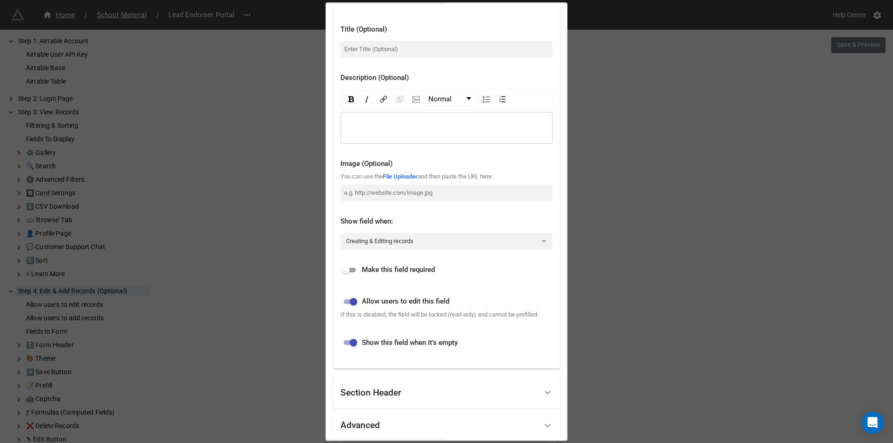
scroll to position [140, 0]
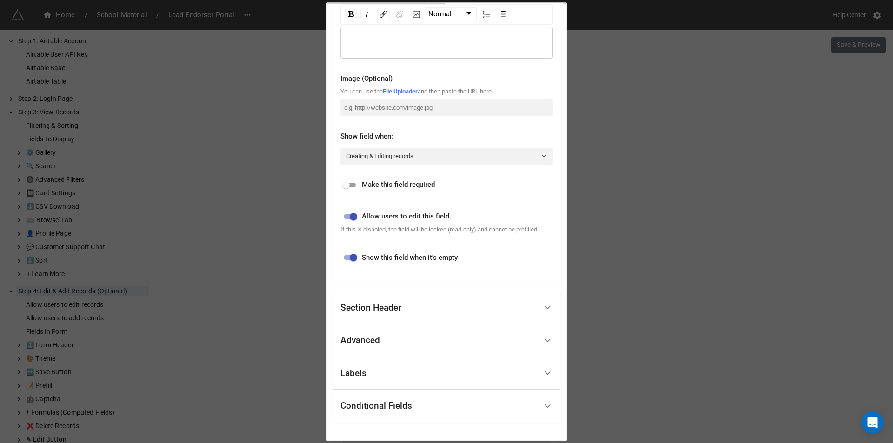
click at [348, 186] on input "checkbox" at bounding box center [345, 185] width 33 height 11
checkbox input "true"
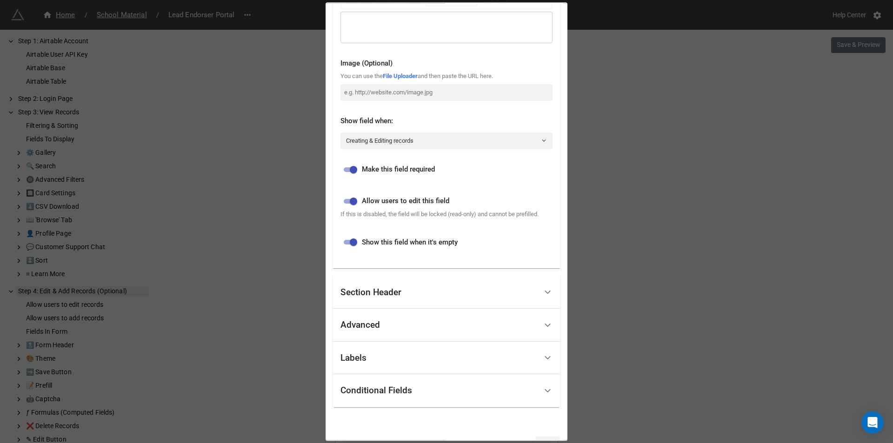
scroll to position [182, 0]
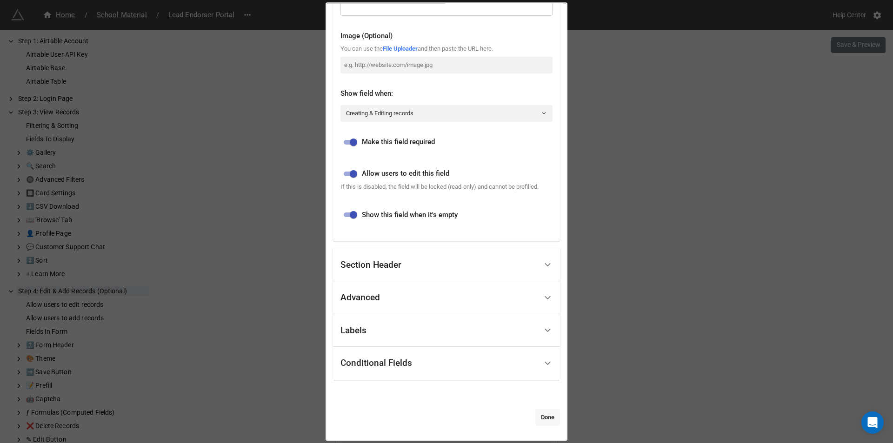
click at [541, 417] on link "Done" at bounding box center [548, 417] width 25 height 17
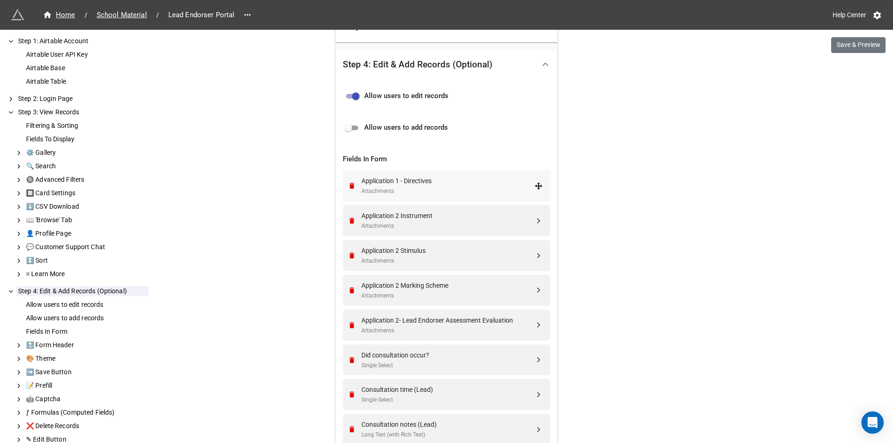
scroll to position [314, 0]
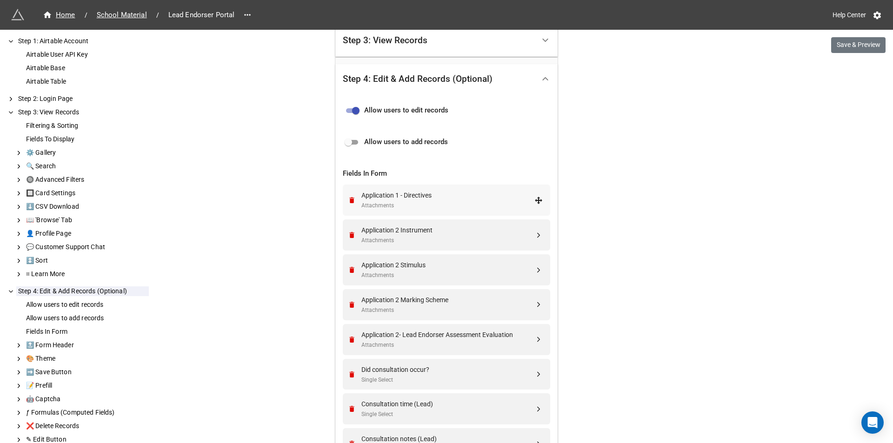
click at [456, 205] on div "Attachments" at bounding box center [448, 205] width 173 height 9
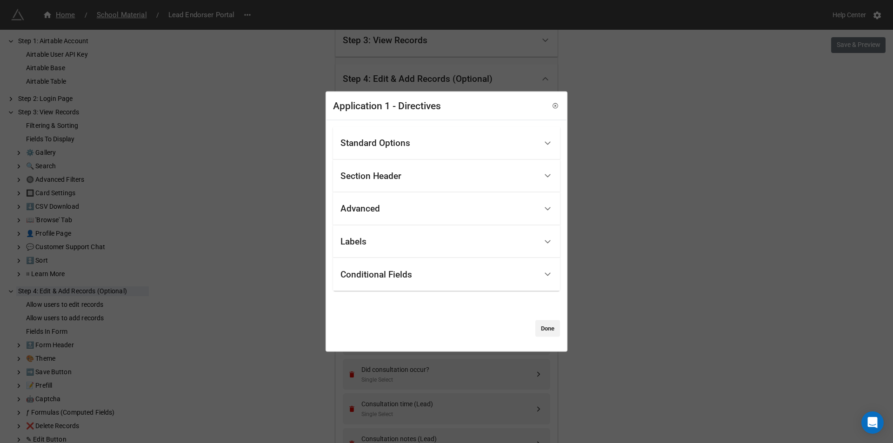
click at [405, 150] on div "Standard Options" at bounding box center [439, 144] width 197 height 22
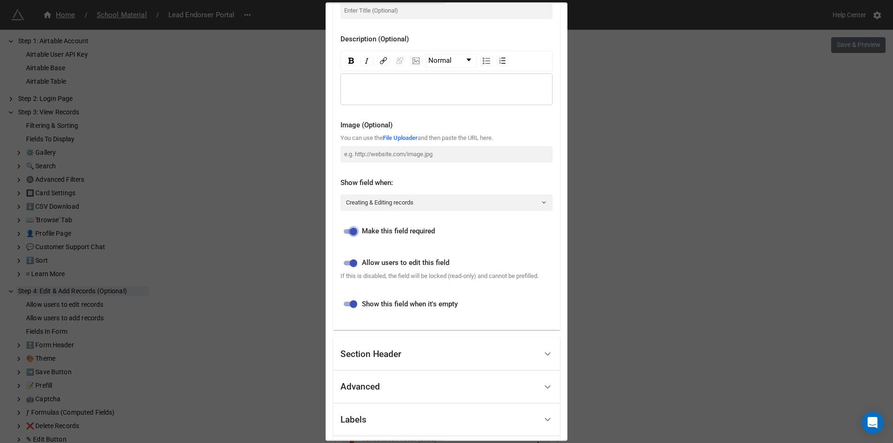
click at [348, 234] on input "checkbox" at bounding box center [353, 231] width 33 height 11
checkbox input "false"
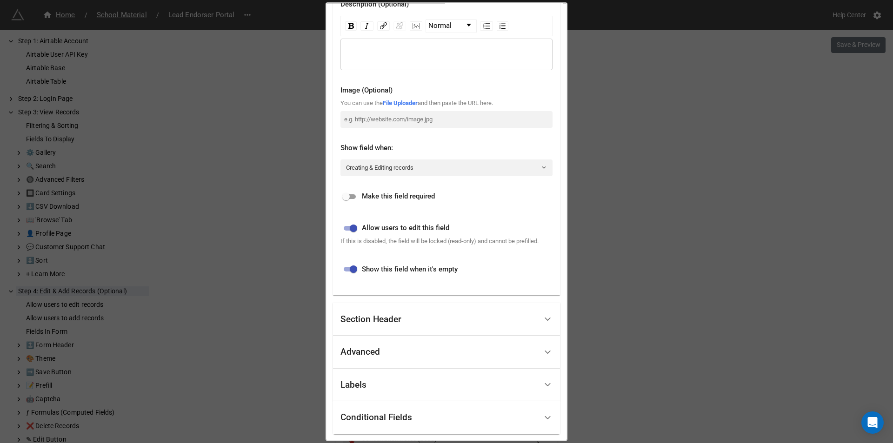
scroll to position [182, 0]
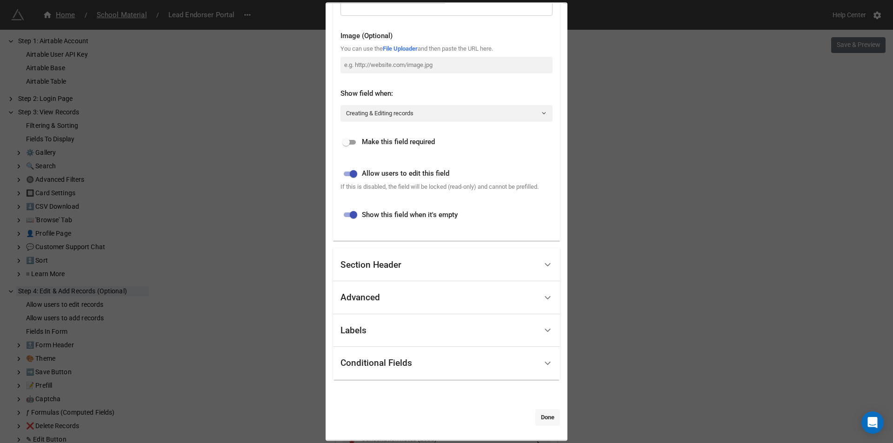
click at [546, 422] on link "Done" at bounding box center [548, 417] width 25 height 17
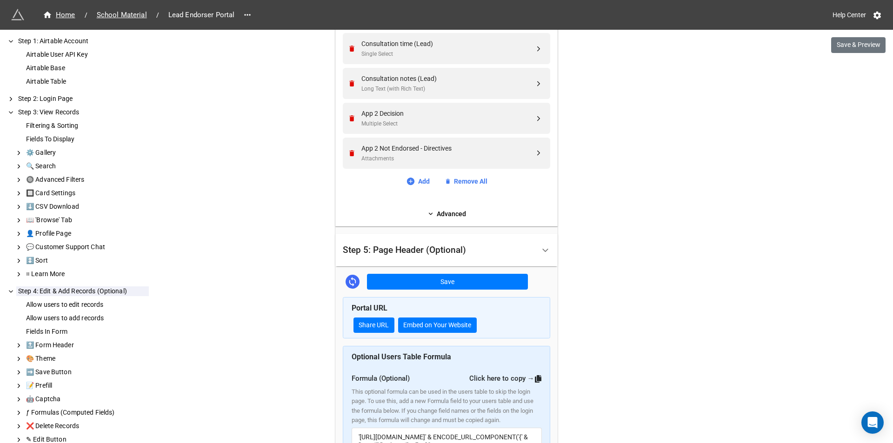
scroll to position [784, 0]
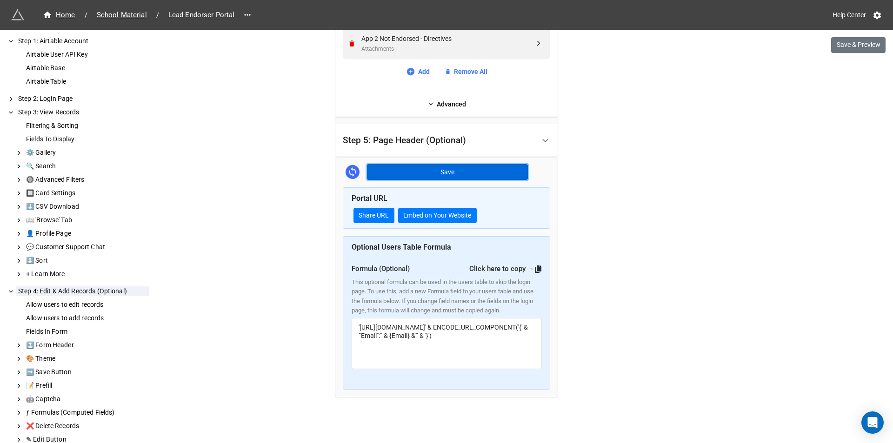
click at [453, 166] on button "Save" at bounding box center [447, 172] width 161 height 16
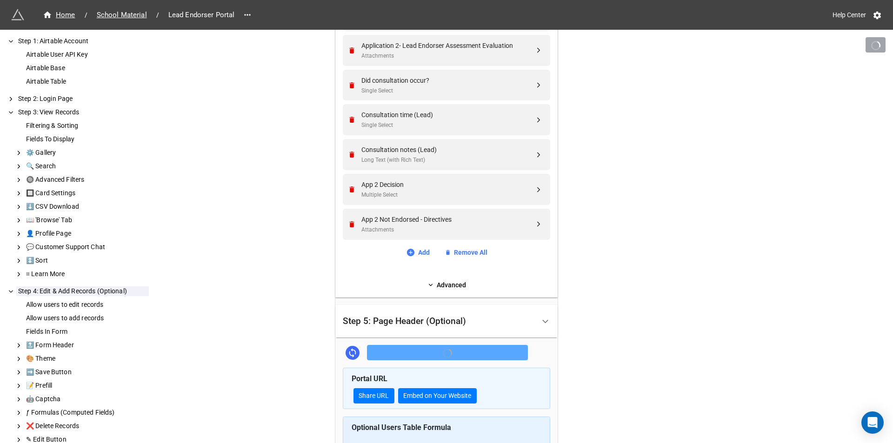
scroll to position [598, 0]
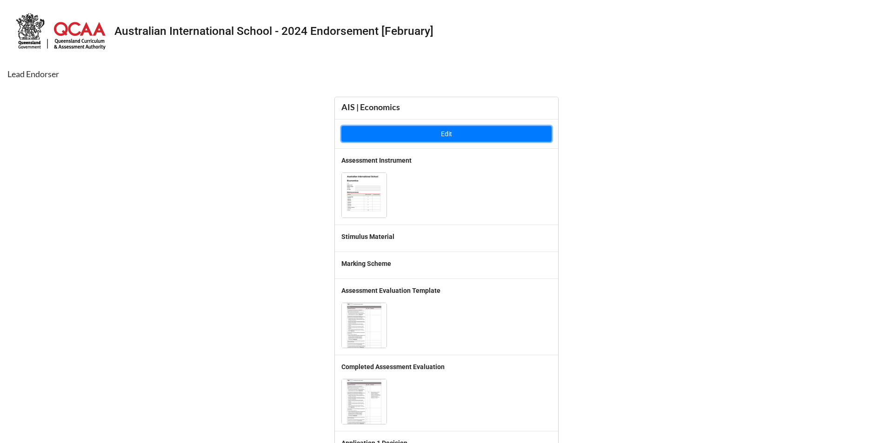
click at [395, 134] on button "Edit" at bounding box center [447, 134] width 210 height 16
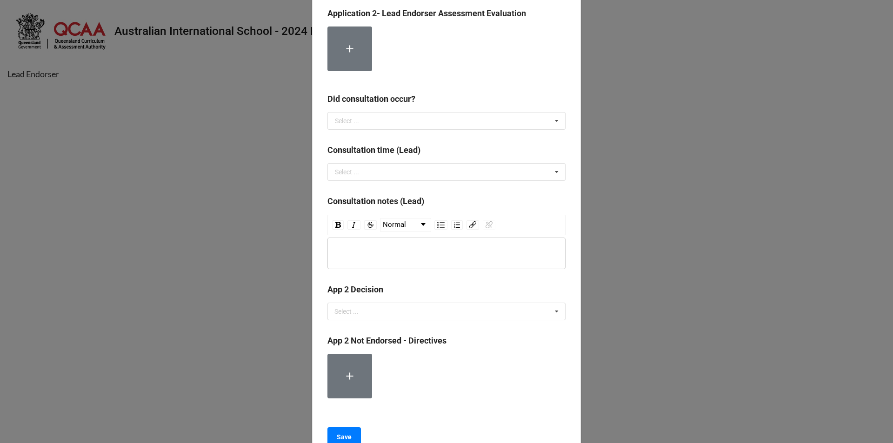
scroll to position [529, 0]
click at [558, 117] on icon at bounding box center [557, 121] width 14 height 17
click at [496, 93] on b "Did consultation occur?" at bounding box center [447, 101] width 238 height 16
click at [551, 174] on icon at bounding box center [557, 172] width 14 height 17
click at [468, 148] on b "Consultation time (Lead)" at bounding box center [447, 152] width 238 height 16
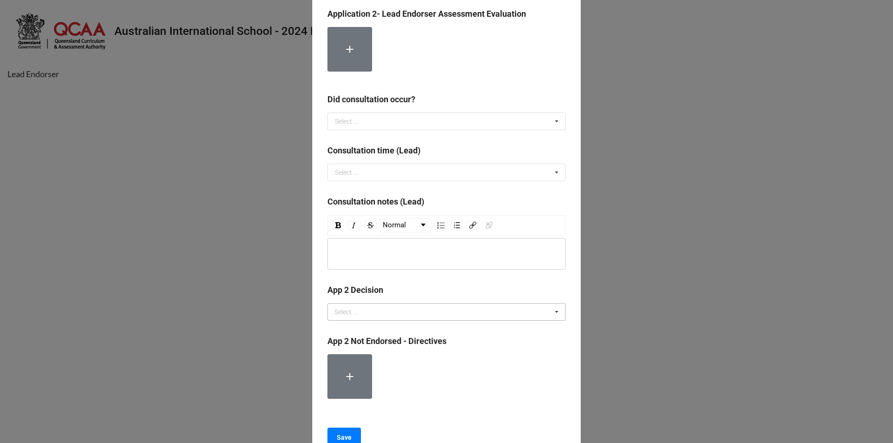
click at [553, 311] on icon at bounding box center [557, 312] width 14 height 17
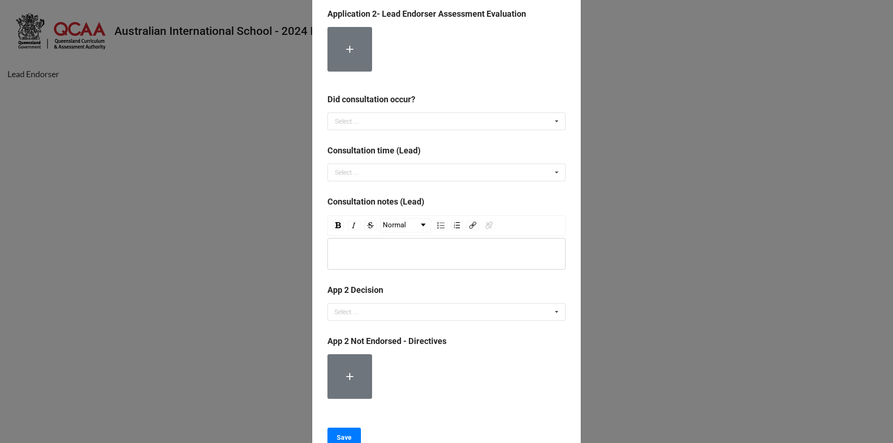
scroll to position [622, 0]
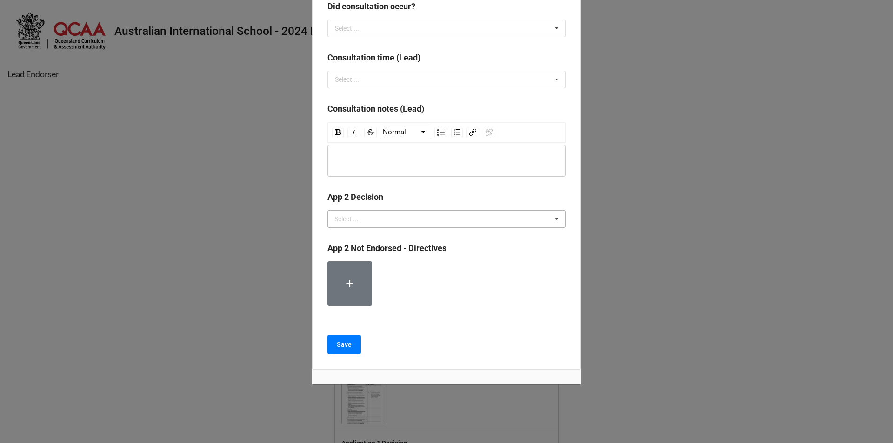
click at [553, 219] on icon at bounding box center [557, 219] width 14 height 17
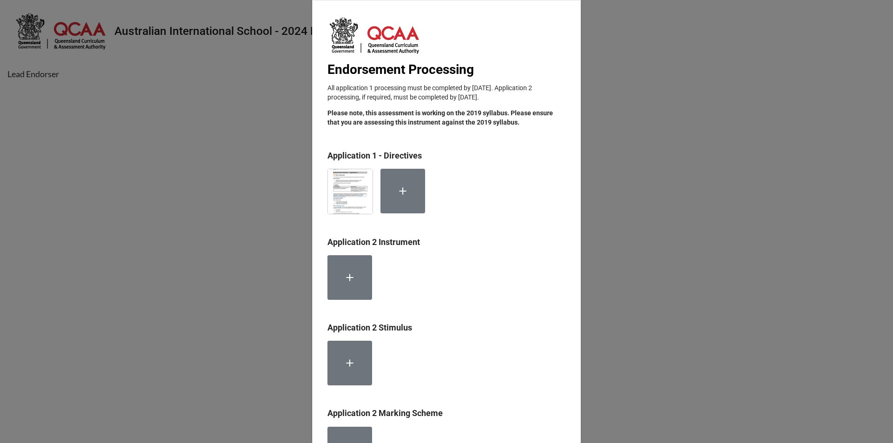
scroll to position [0, 0]
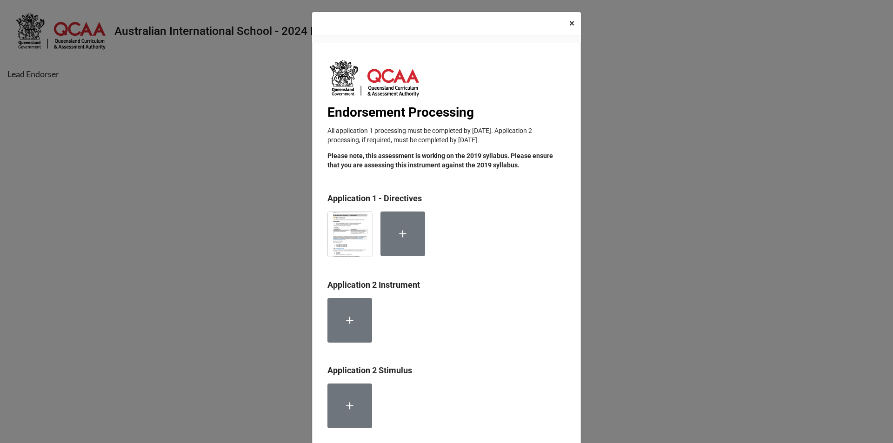
click at [569, 24] on span "×" at bounding box center [571, 23] width 5 height 11
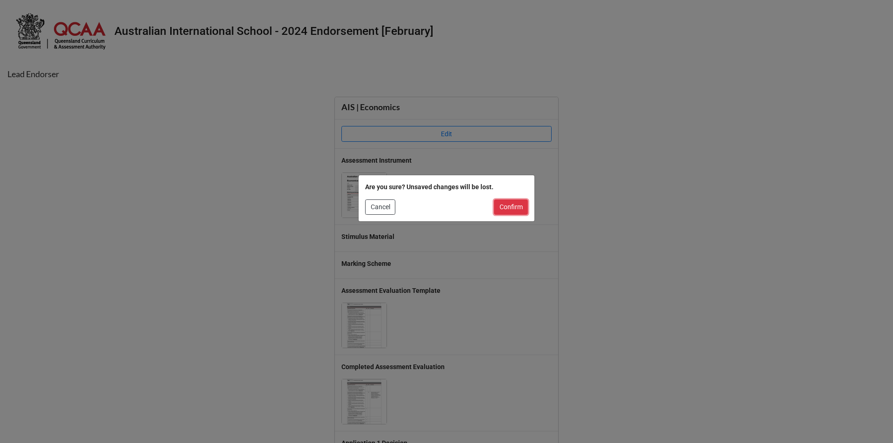
click at [516, 201] on button "Confirm" at bounding box center [511, 208] width 34 height 16
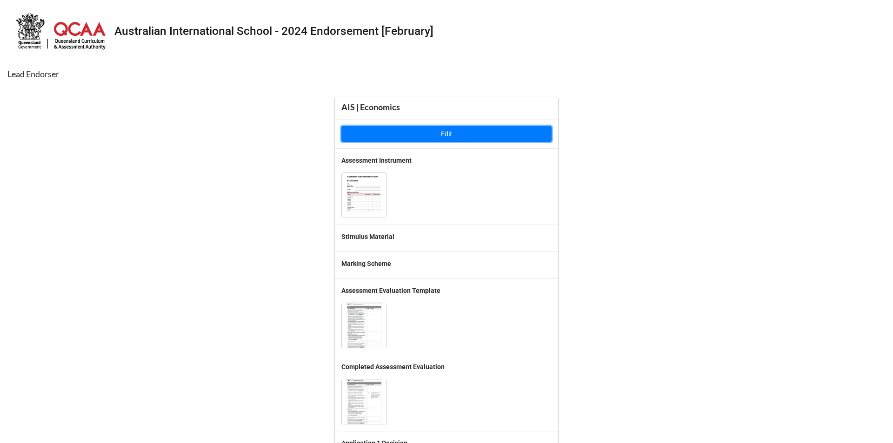
click at [439, 139] on button "Edit" at bounding box center [447, 134] width 210 height 16
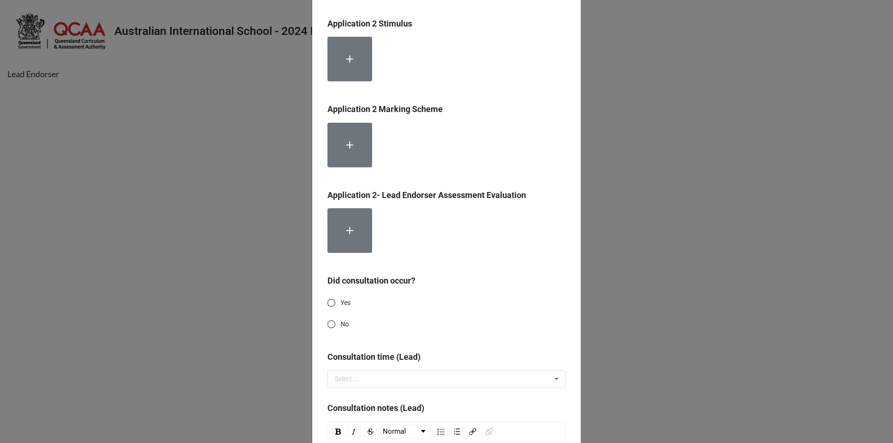
scroll to position [419, 0]
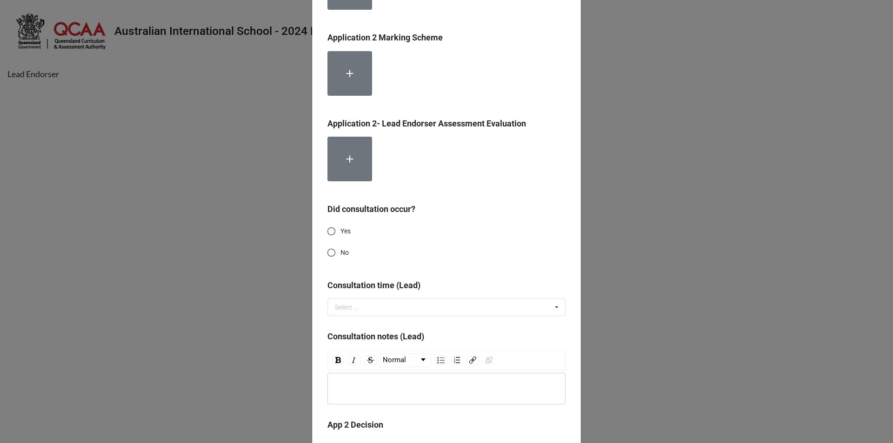
click at [332, 255] on input "No" at bounding box center [331, 253] width 18 height 18
radio input "true"
click at [327, 235] on input "Yes" at bounding box center [331, 231] width 18 height 18
radio input "true"
click at [327, 253] on input "No" at bounding box center [331, 253] width 18 height 18
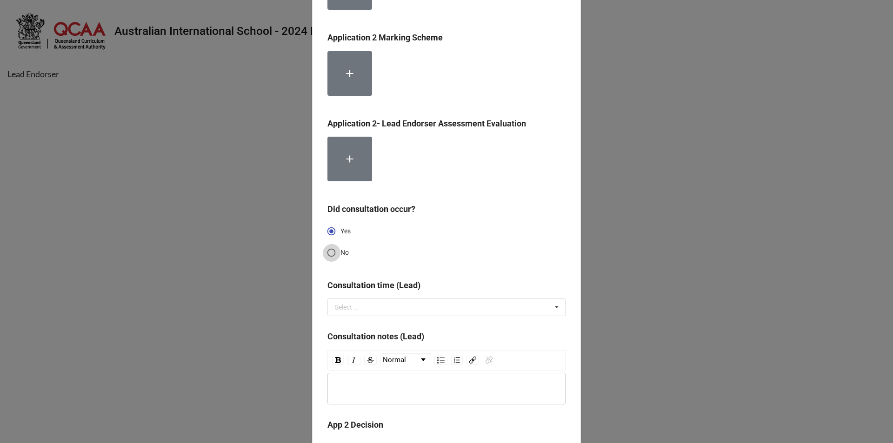
radio input "true"
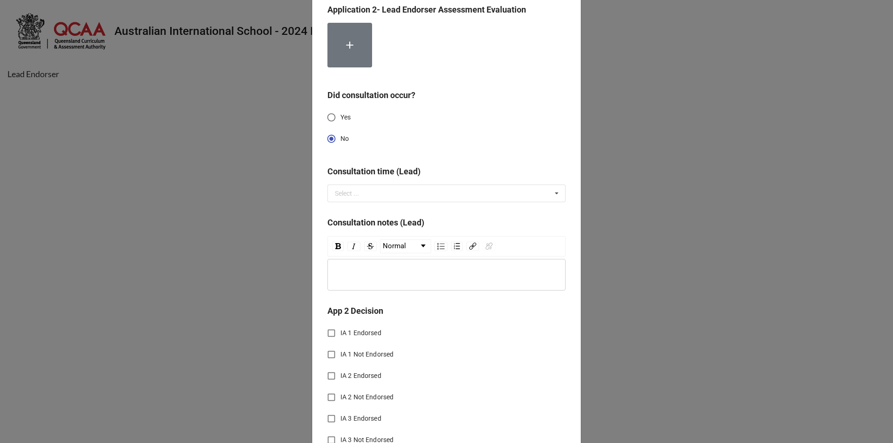
scroll to position [558, 0]
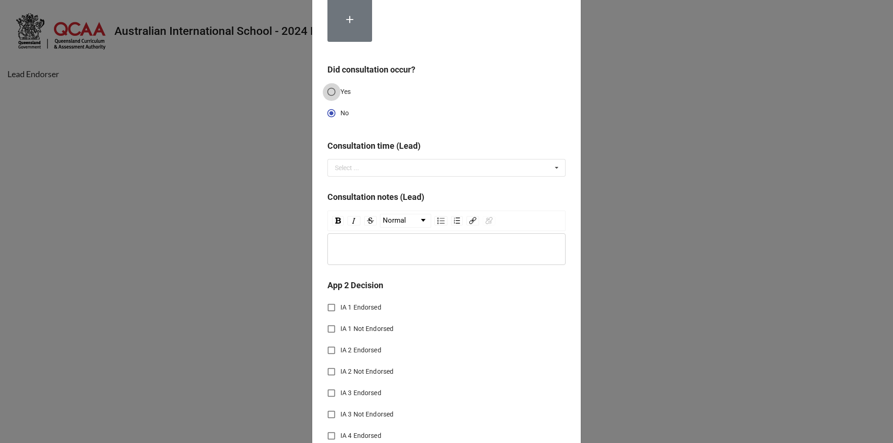
click at [328, 93] on input "Yes" at bounding box center [331, 92] width 18 height 18
radio input "true"
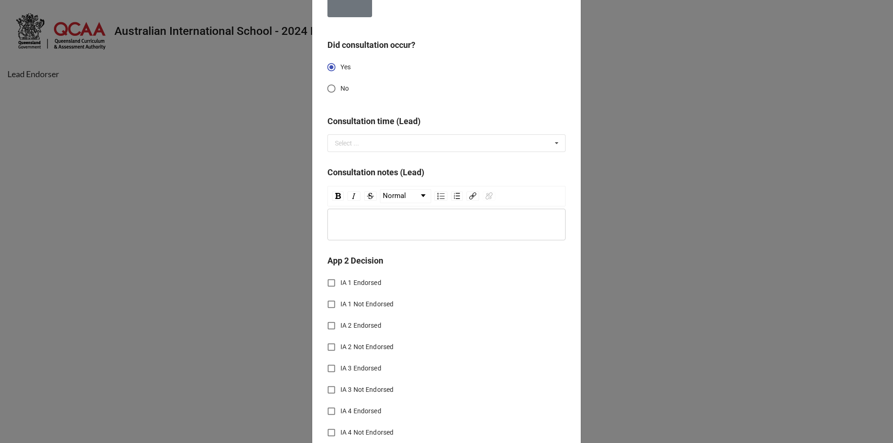
scroll to position [605, 0]
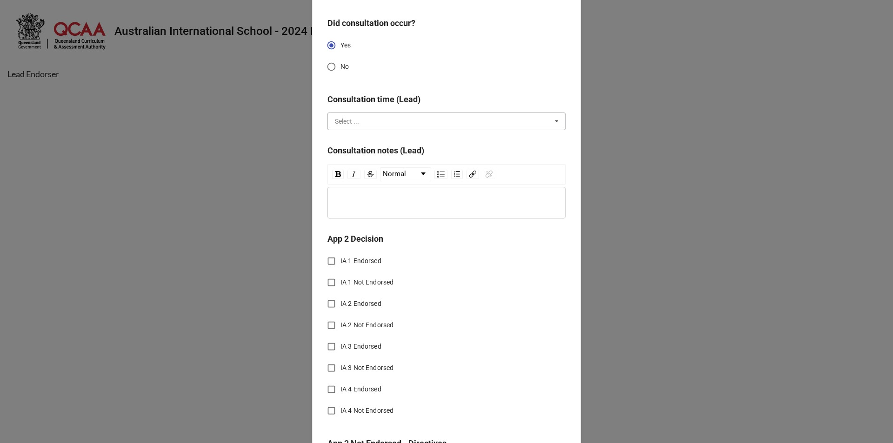
click at [546, 123] on input "text" at bounding box center [446, 121] width 237 height 17
click at [392, 170] on div "45 mins" at bounding box center [446, 172] width 237 height 17
click at [426, 265] on label "IA 1 Endorsed" at bounding box center [440, 261] width 236 height 18
click at [341, 265] on input "IA 1 Endorsed" at bounding box center [331, 261] width 18 height 18
checkbox input "true"
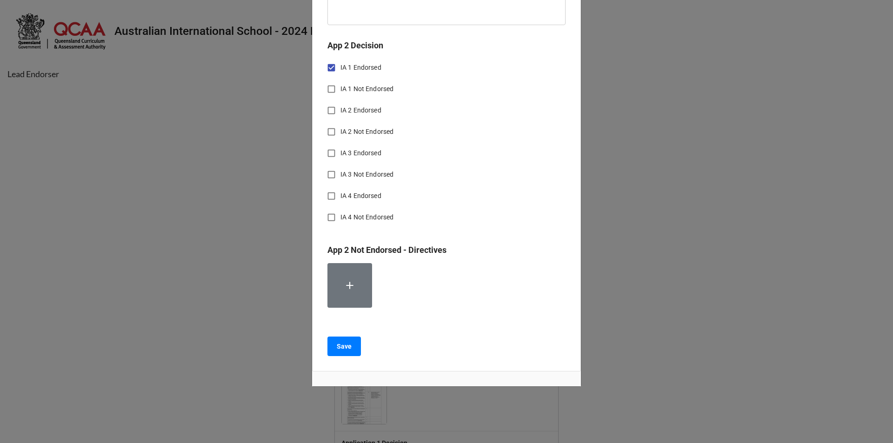
scroll to position [800, 0]
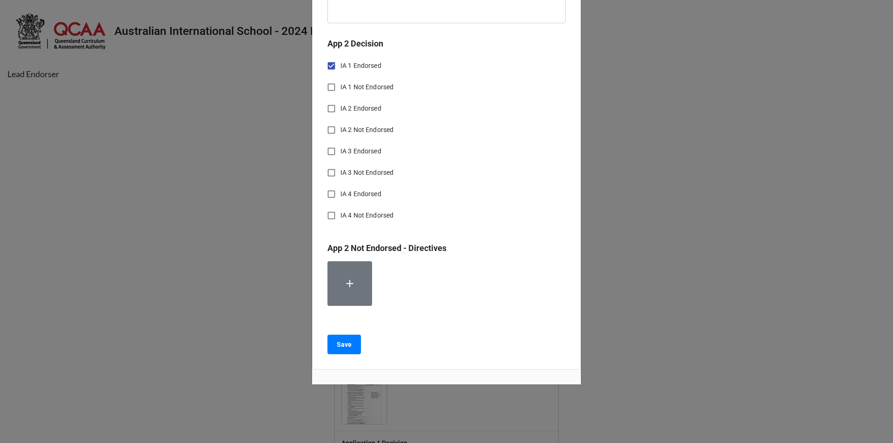
click at [329, 86] on input "IA 1 Not Endorsed" at bounding box center [331, 87] width 18 height 18
checkbox input "true"
click at [329, 67] on input "IA 1 Endorsed" at bounding box center [331, 66] width 18 height 18
checkbox input "false"
click at [331, 87] on input "IA 1 Not Endorsed" at bounding box center [331, 87] width 18 height 18
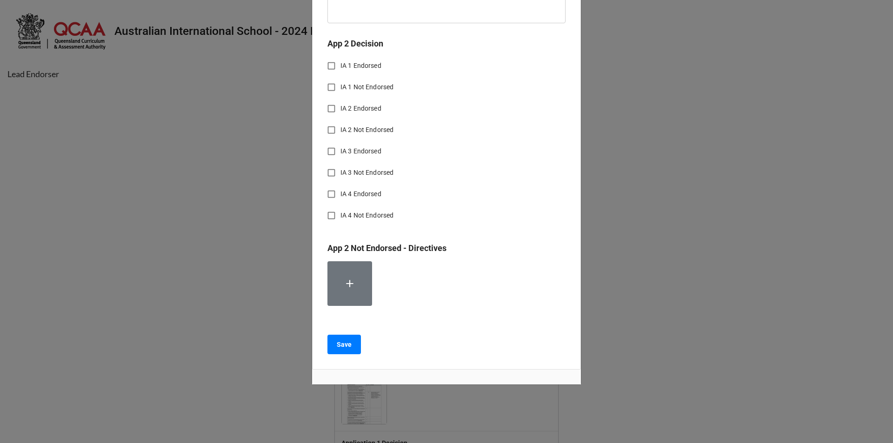
click at [442, 128] on label "IA 2 Not Endorsed" at bounding box center [440, 130] width 236 height 18
click at [341, 128] on input "IA 2 Not Endorsed" at bounding box center [331, 130] width 18 height 18
checkbox input "true"
click at [332, 132] on input "IA 2 Not Endorsed" at bounding box center [331, 130] width 18 height 18
click at [328, 90] on input "IA 1 Not Endorsed" at bounding box center [331, 87] width 18 height 18
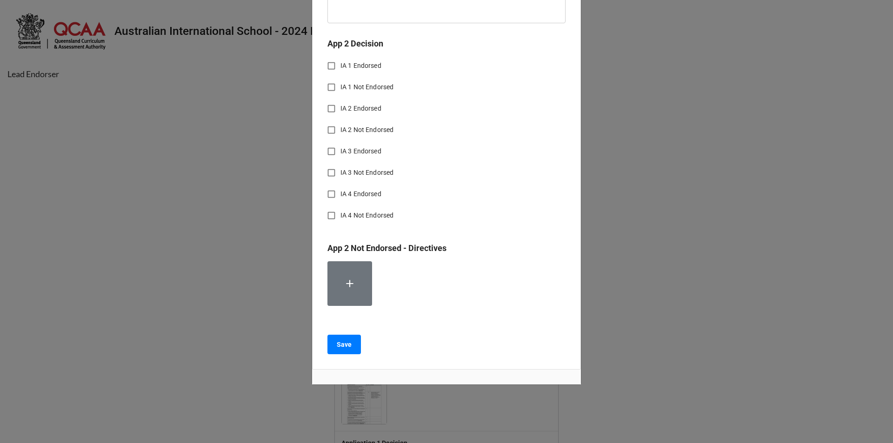
checkbox input "true"
click at [327, 70] on input "IA 1 Endorsed" at bounding box center [331, 66] width 18 height 18
checkbox input "true"
click at [328, 85] on input "IA 1 Not Endorsed" at bounding box center [331, 87] width 18 height 18
checkbox input "false"
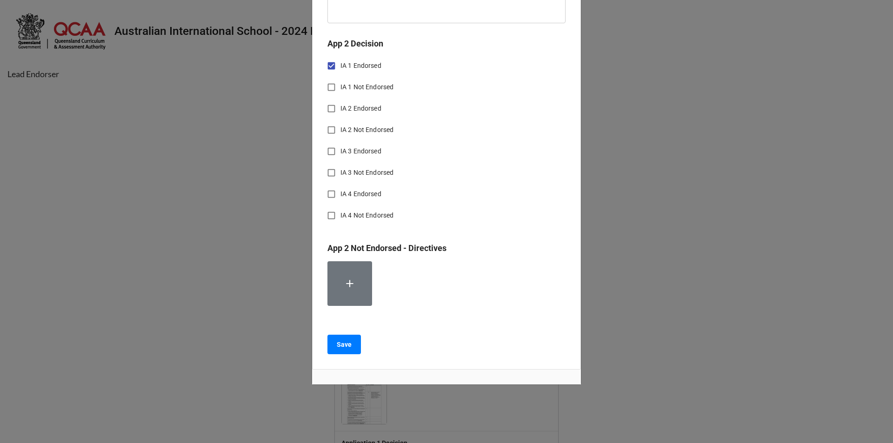
click at [329, 63] on input "IA 1 Endorsed" at bounding box center [331, 66] width 18 height 18
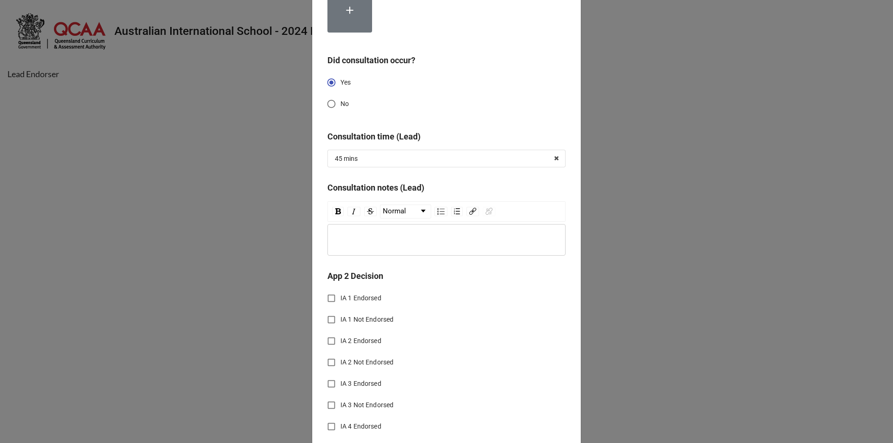
scroll to position [521, 0]
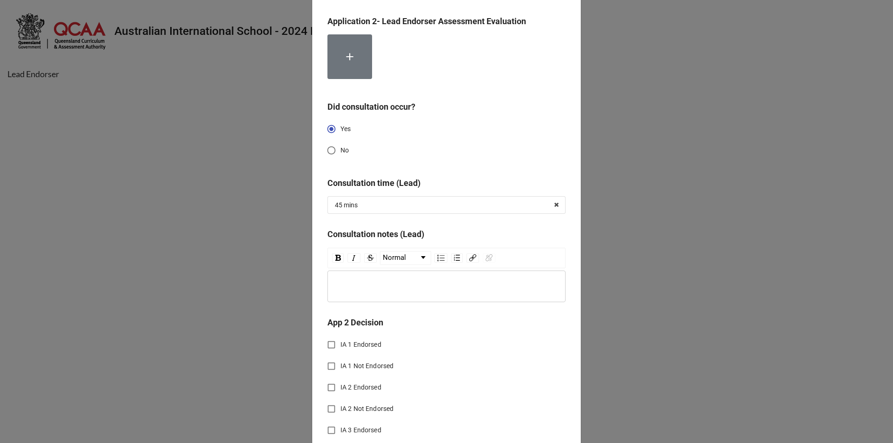
click at [335, 152] on input "No" at bounding box center [331, 150] width 18 height 18
radio input "true"
click at [330, 131] on input "Yes" at bounding box center [331, 129] width 18 height 18
radio input "true"
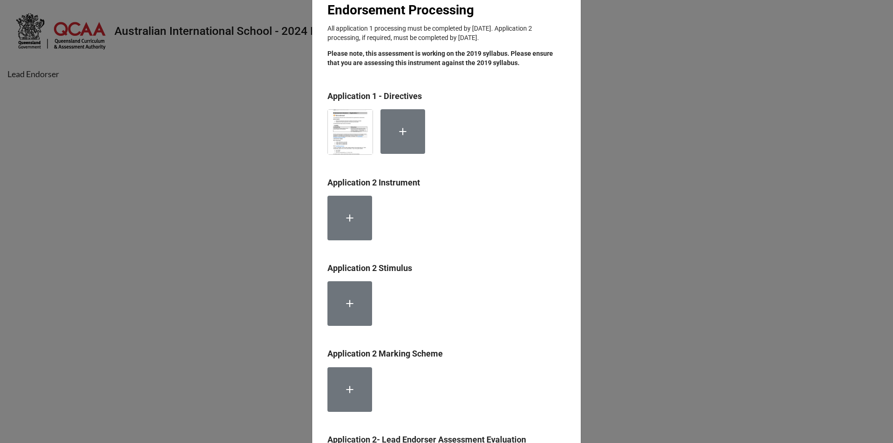
scroll to position [0, 0]
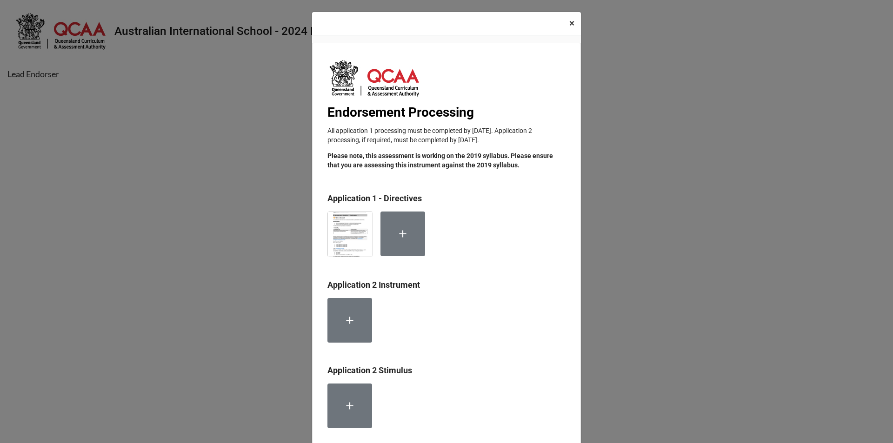
click at [570, 26] on span "×" at bounding box center [571, 23] width 5 height 11
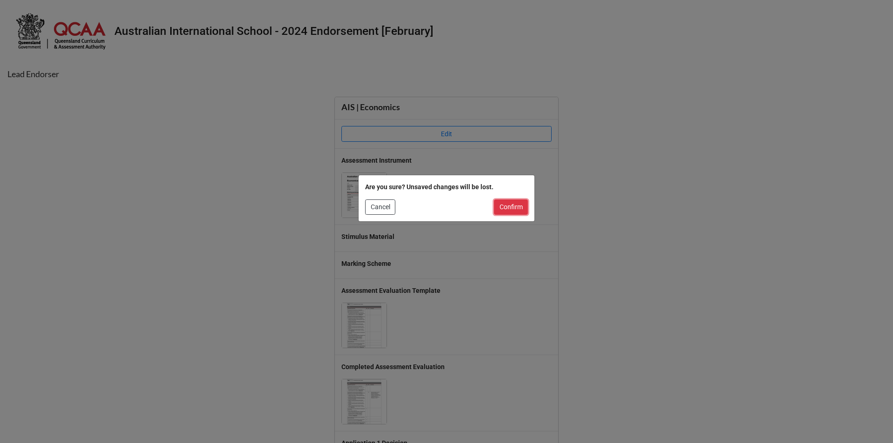
click at [520, 206] on button "Confirm" at bounding box center [511, 208] width 34 height 16
